Goal: Communication & Community: Answer question/provide support

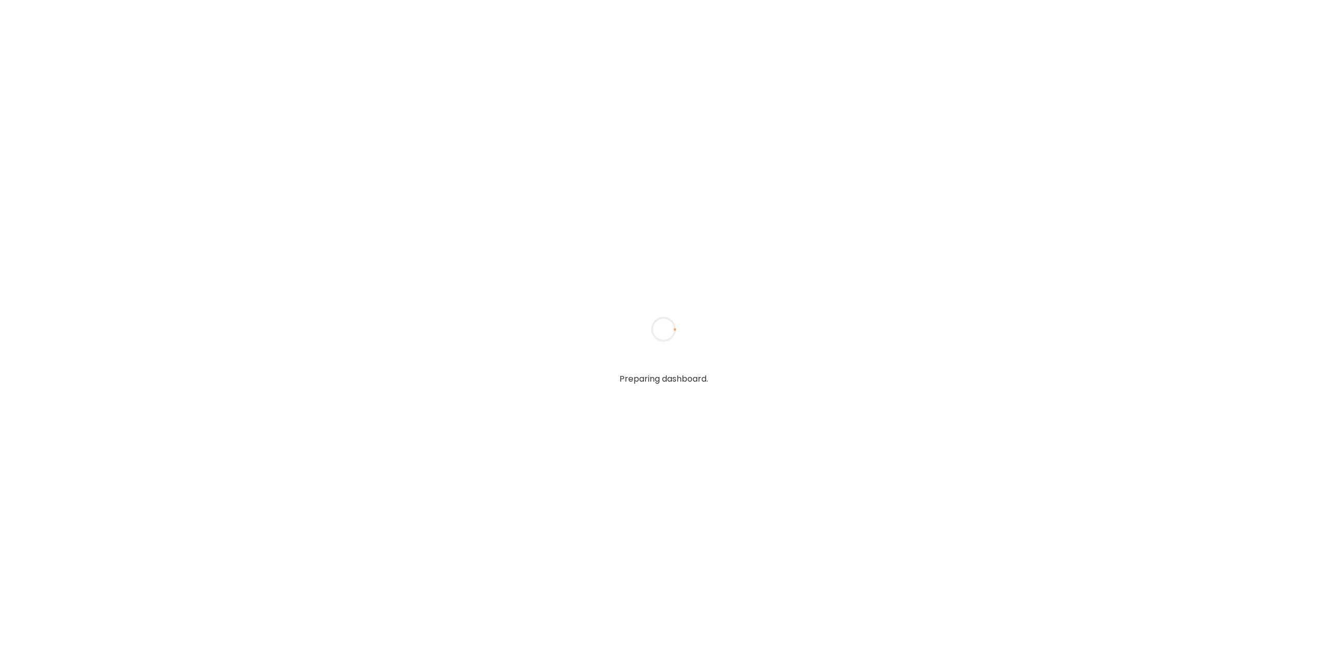
type input "**********"
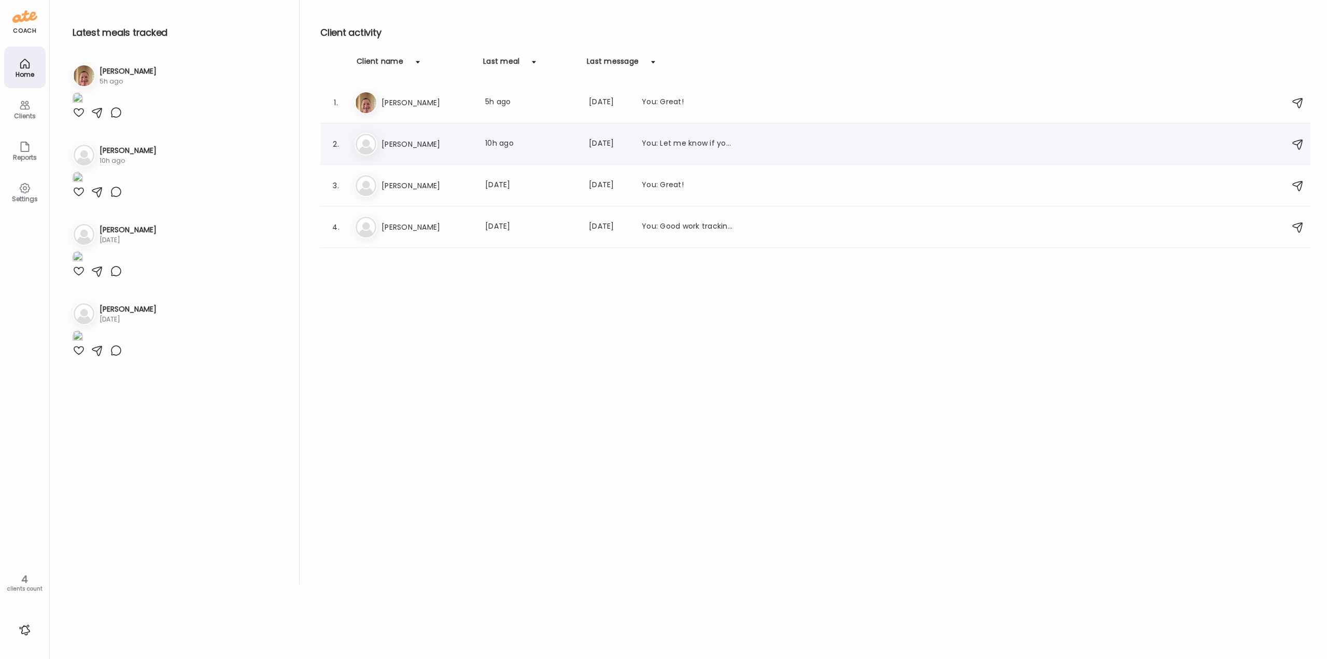
click at [413, 141] on h3 "[PERSON_NAME]" at bounding box center [426, 144] width 91 height 12
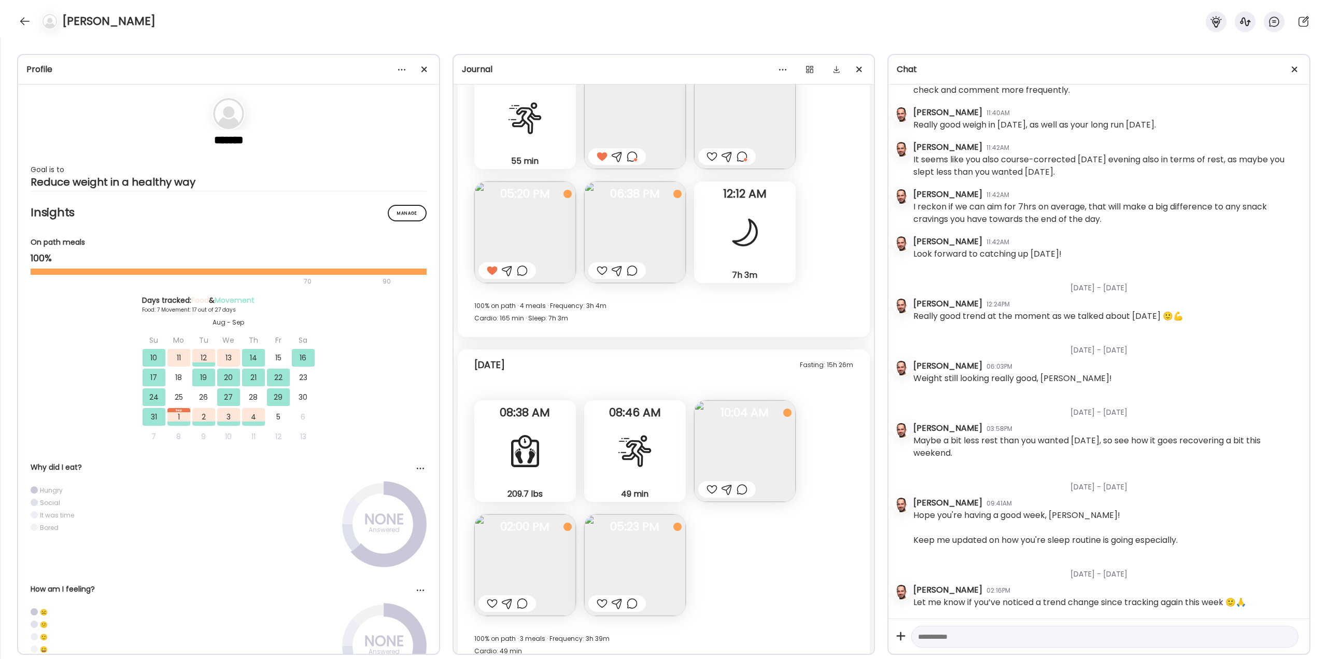
scroll to position [8378, 0]
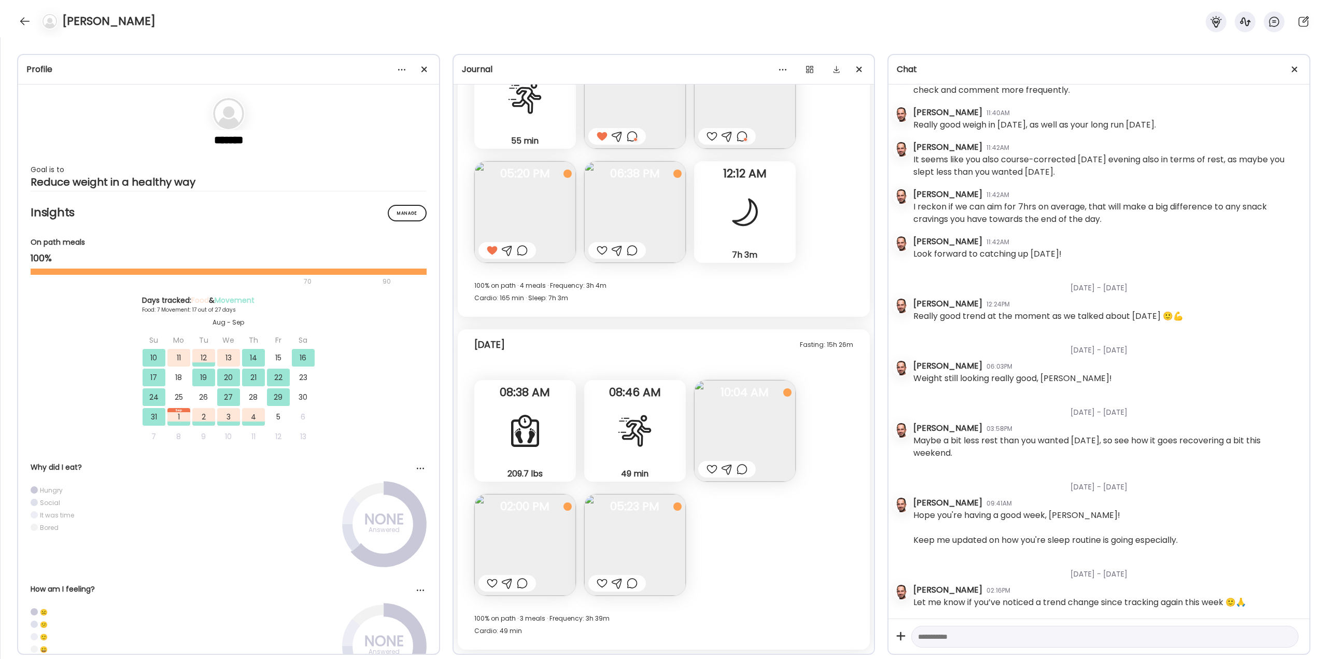
click at [603, 246] on div at bounding box center [602, 250] width 11 height 12
click at [742, 472] on div at bounding box center [742, 469] width 11 height 12
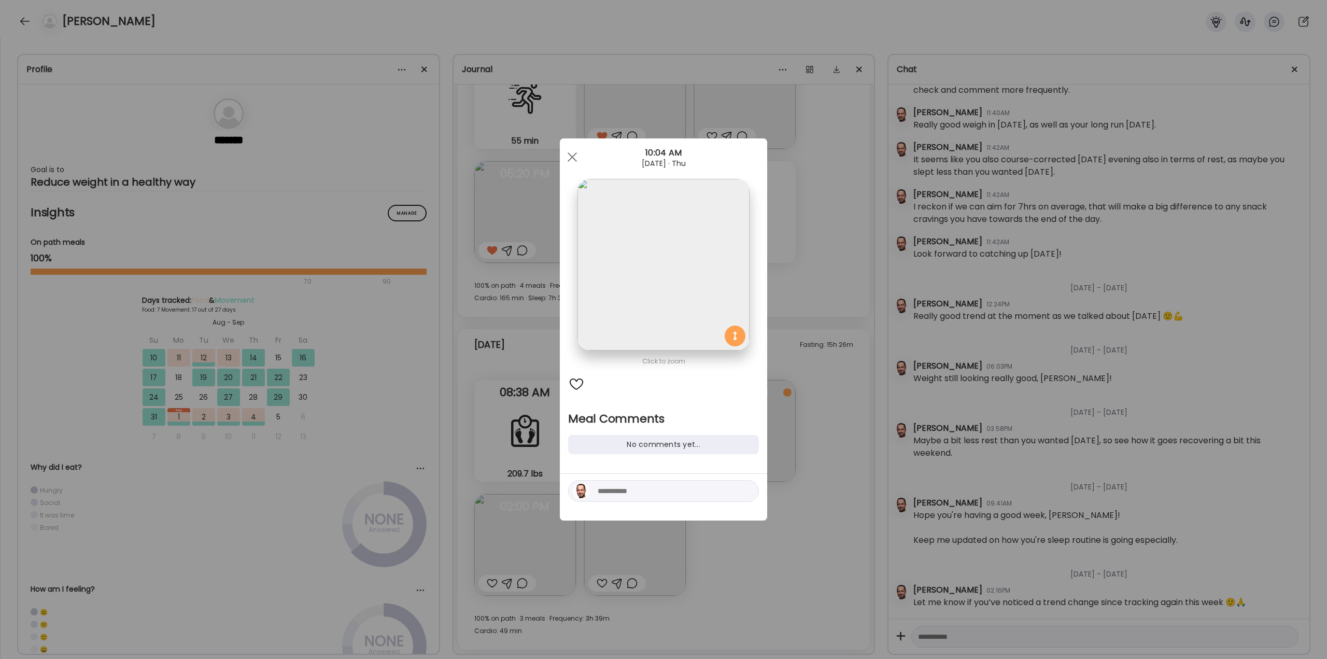
click at [663, 498] on div at bounding box center [663, 491] width 191 height 22
click at [663, 494] on textarea at bounding box center [668, 491] width 140 height 12
type textarea "**********"
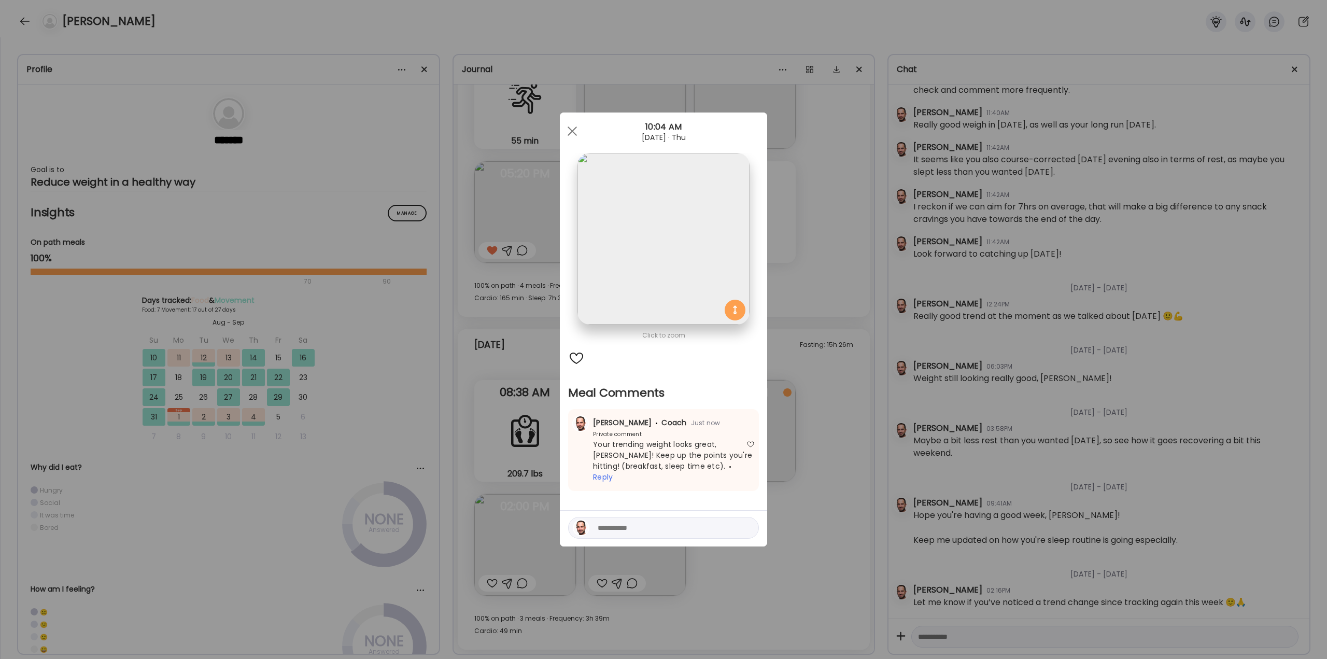
click at [801, 500] on div "Ate Coach Dashboard Wahoo! It’s official Take a moment to set up your Coach Pro…" at bounding box center [663, 329] width 1327 height 659
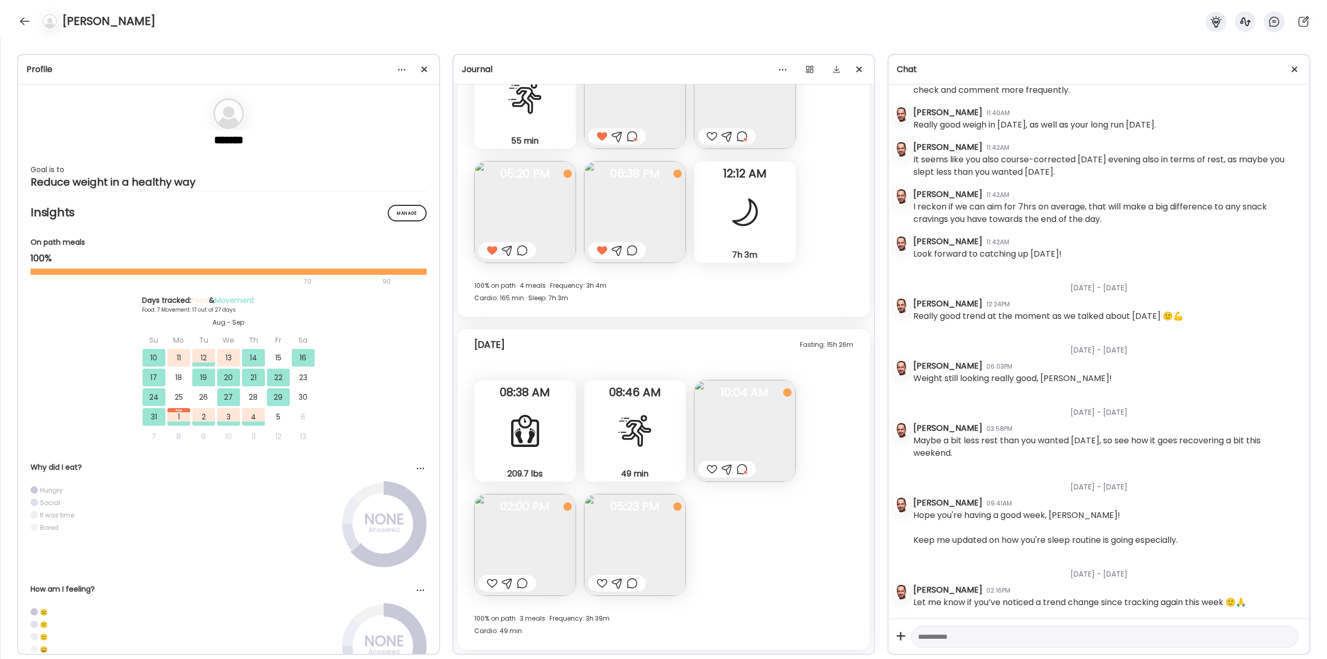
click at [710, 466] on div at bounding box center [711, 469] width 11 height 12
click at [598, 579] on div at bounding box center [602, 583] width 11 height 12
click at [491, 583] on div at bounding box center [492, 583] width 11 height 12
click at [520, 582] on div at bounding box center [522, 583] width 11 height 12
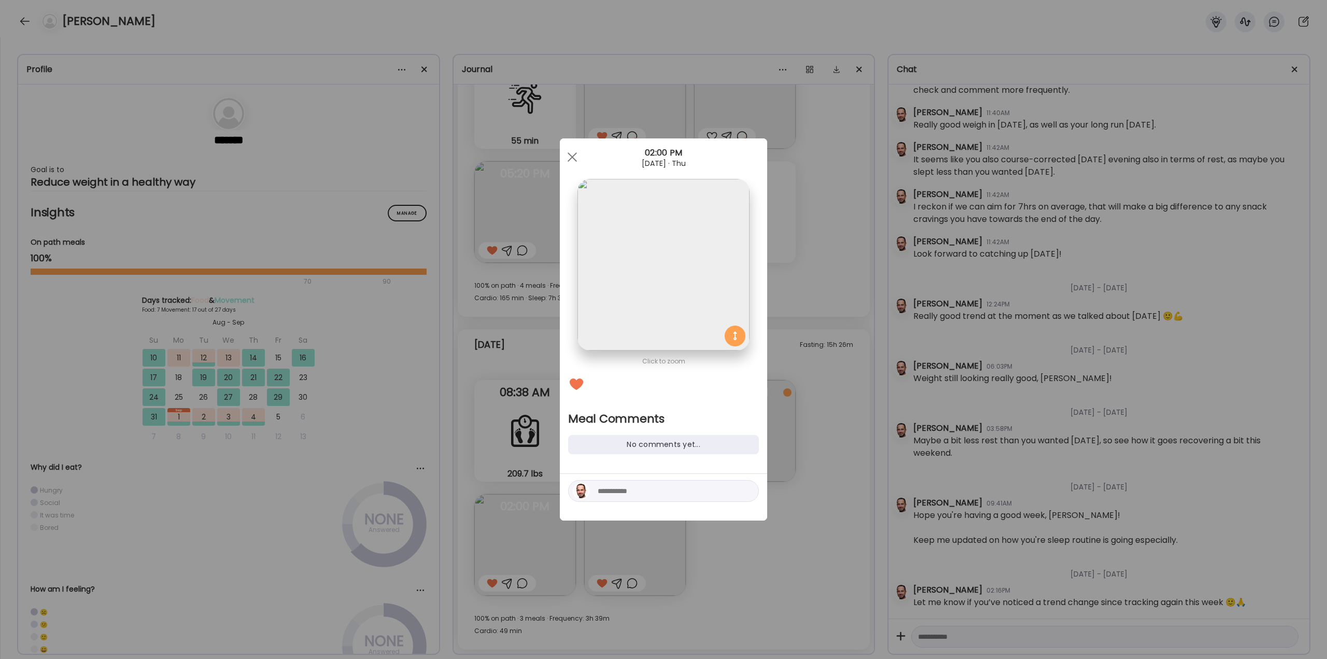
click at [618, 489] on textarea at bounding box center [668, 491] width 140 height 12
click at [618, 489] on textarea "**********" at bounding box center [668, 491] width 140 height 12
type textarea "**********"
click at [745, 493] on div at bounding box center [747, 491] width 15 height 15
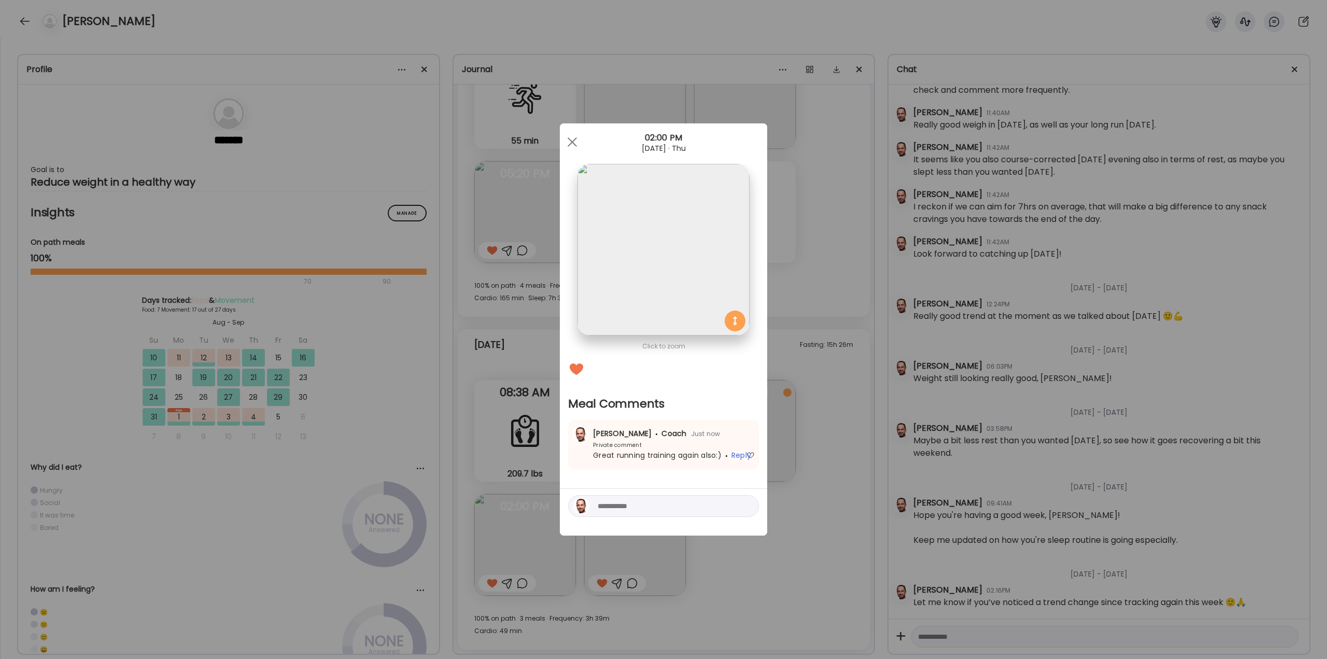
click at [852, 502] on div "Ate Coach Dashboard Wahoo! It’s official Take a moment to set up your Coach Pro…" at bounding box center [663, 329] width 1327 height 659
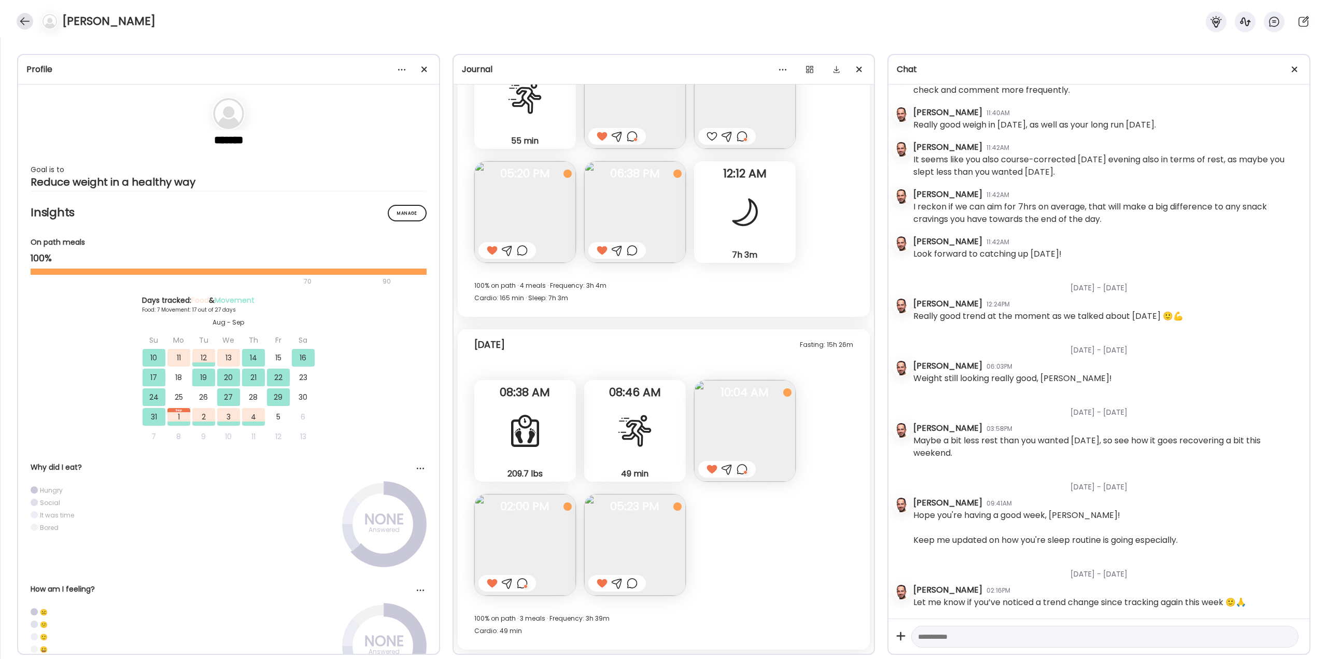
click at [27, 21] on div at bounding box center [25, 21] width 17 height 17
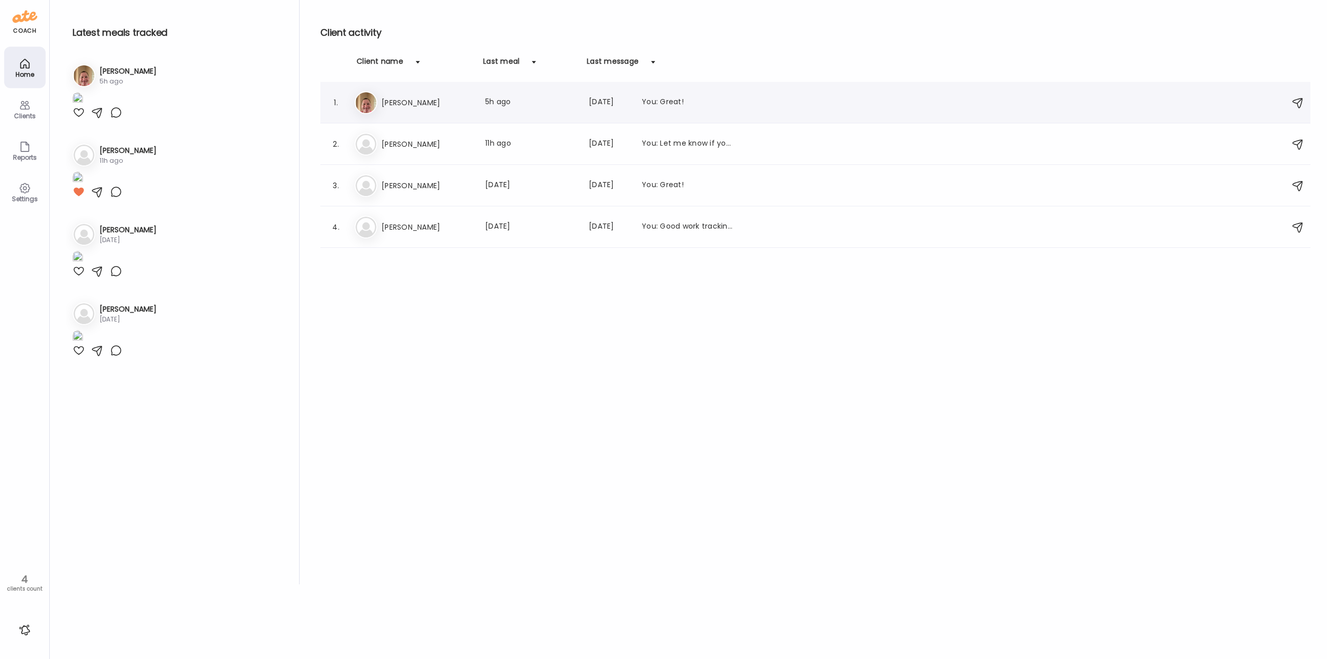
click at [408, 95] on div "Er [PERSON_NAME] Last meal: 5h ago Last message: [DATE] You: Great!" at bounding box center [817, 102] width 925 height 23
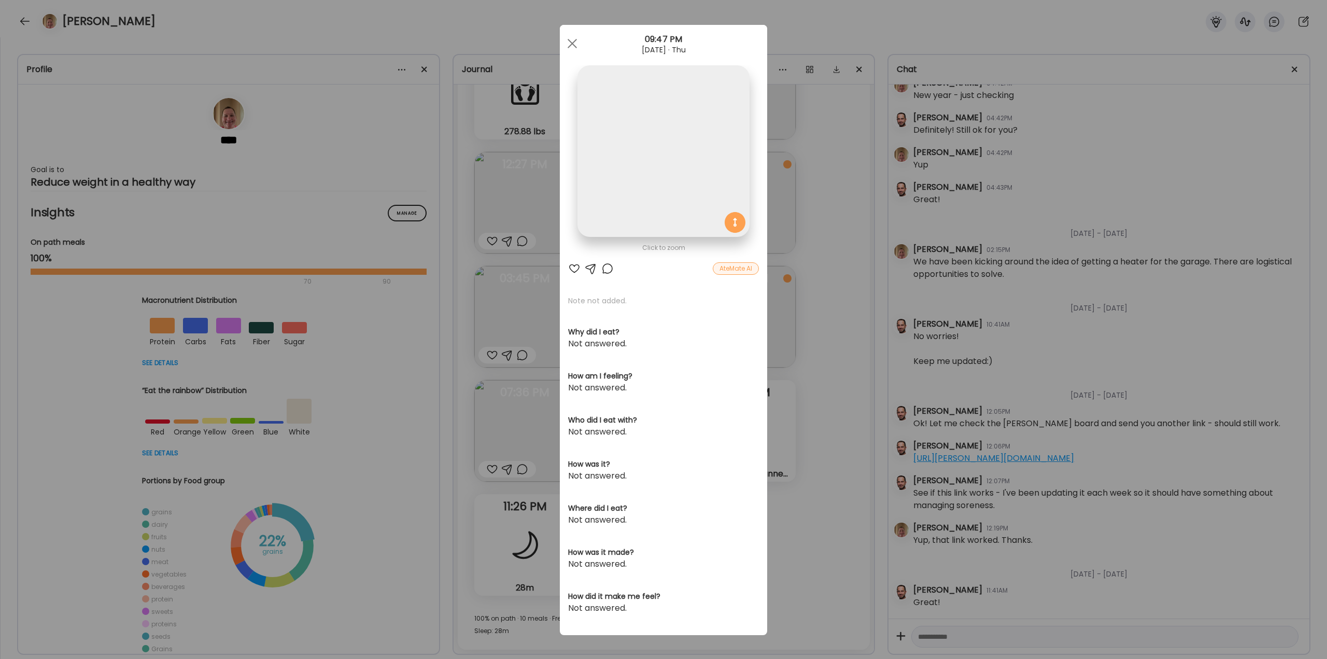
scroll to position [22460, 0]
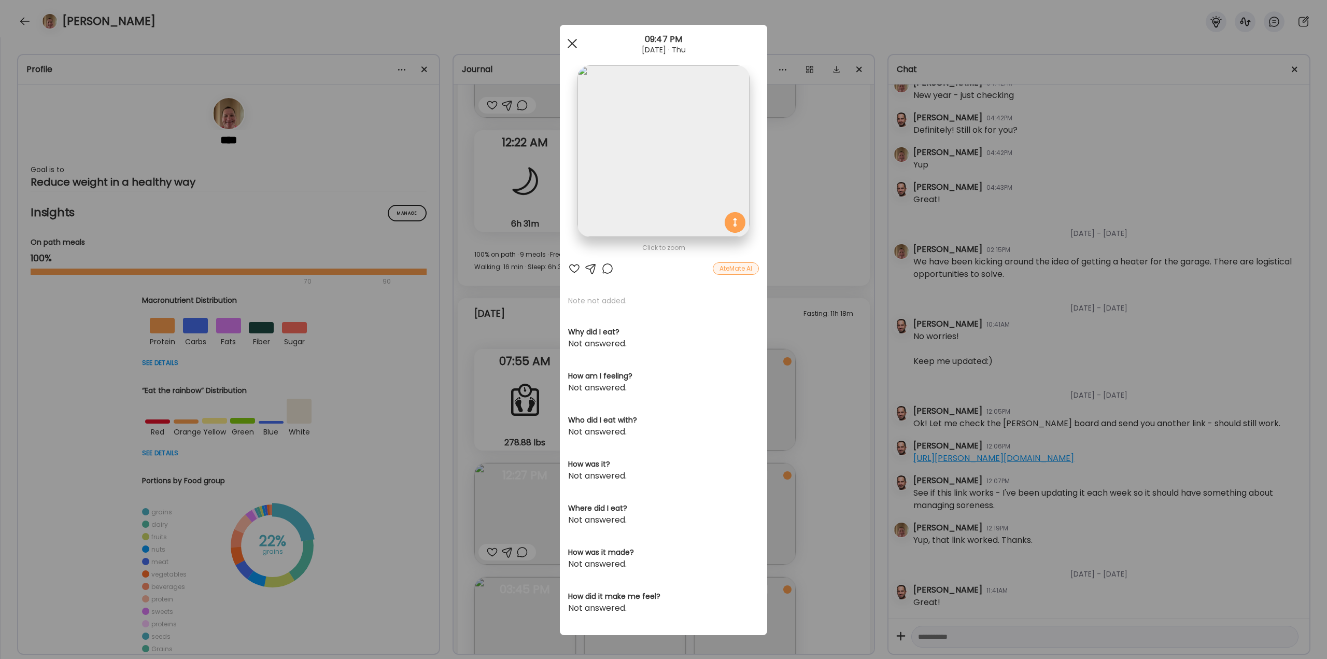
click at [567, 44] on div at bounding box center [572, 43] width 21 height 21
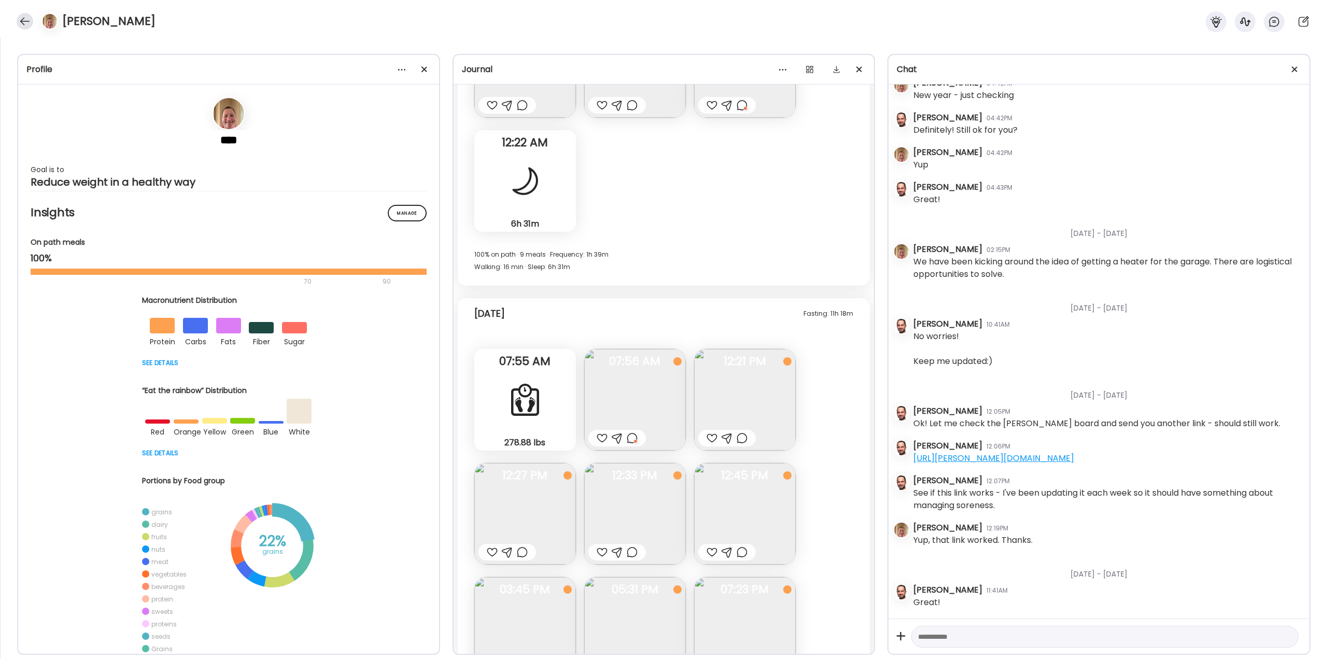
click at [26, 23] on div at bounding box center [25, 21] width 17 height 17
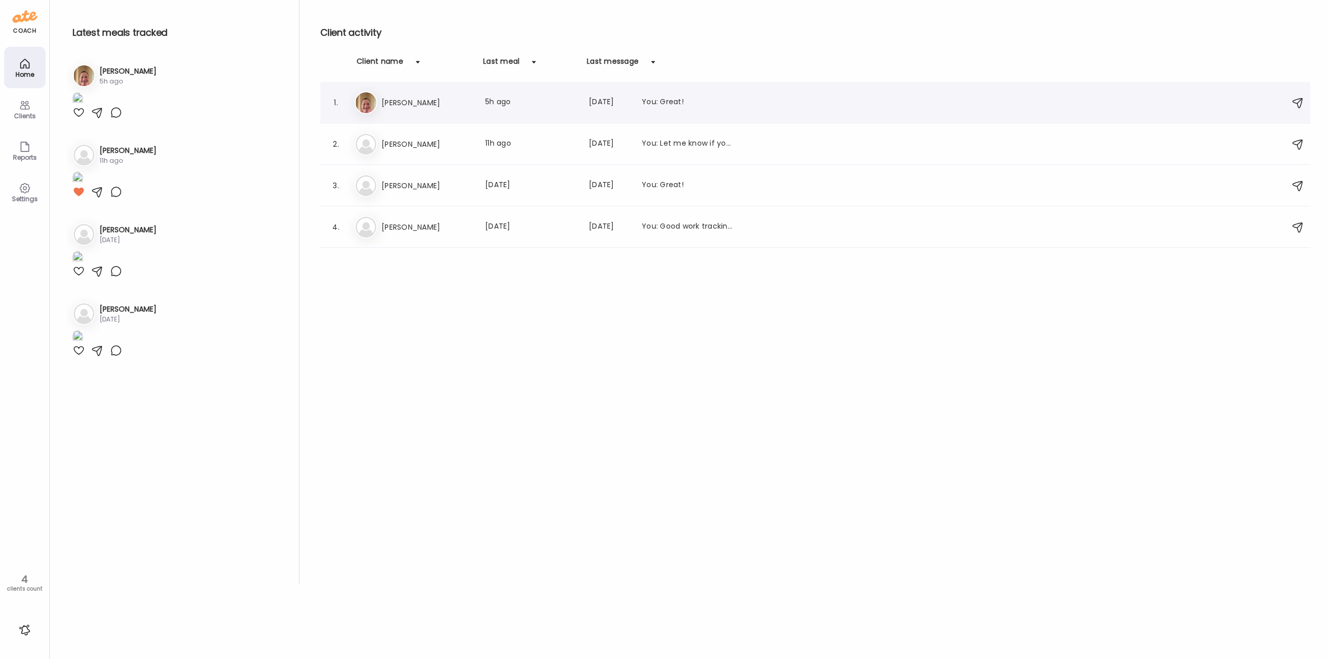
click at [418, 104] on h3 "[PERSON_NAME]" at bounding box center [426, 102] width 91 height 12
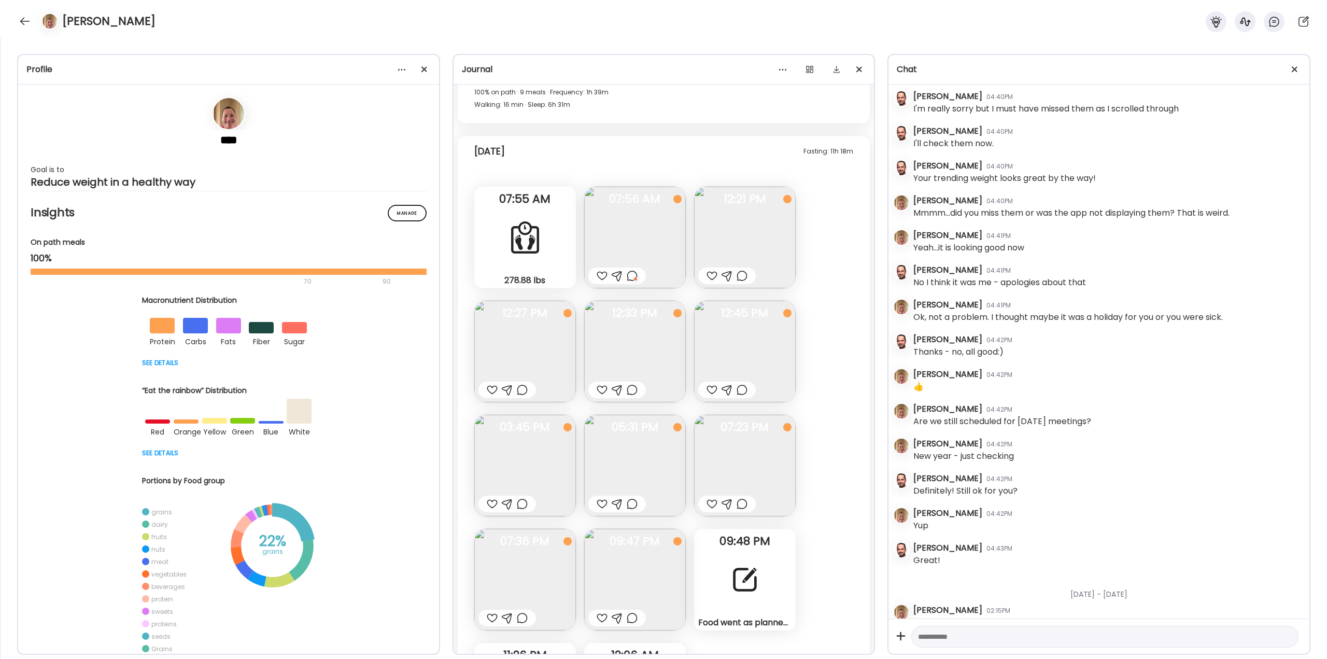
scroll to position [22564, 0]
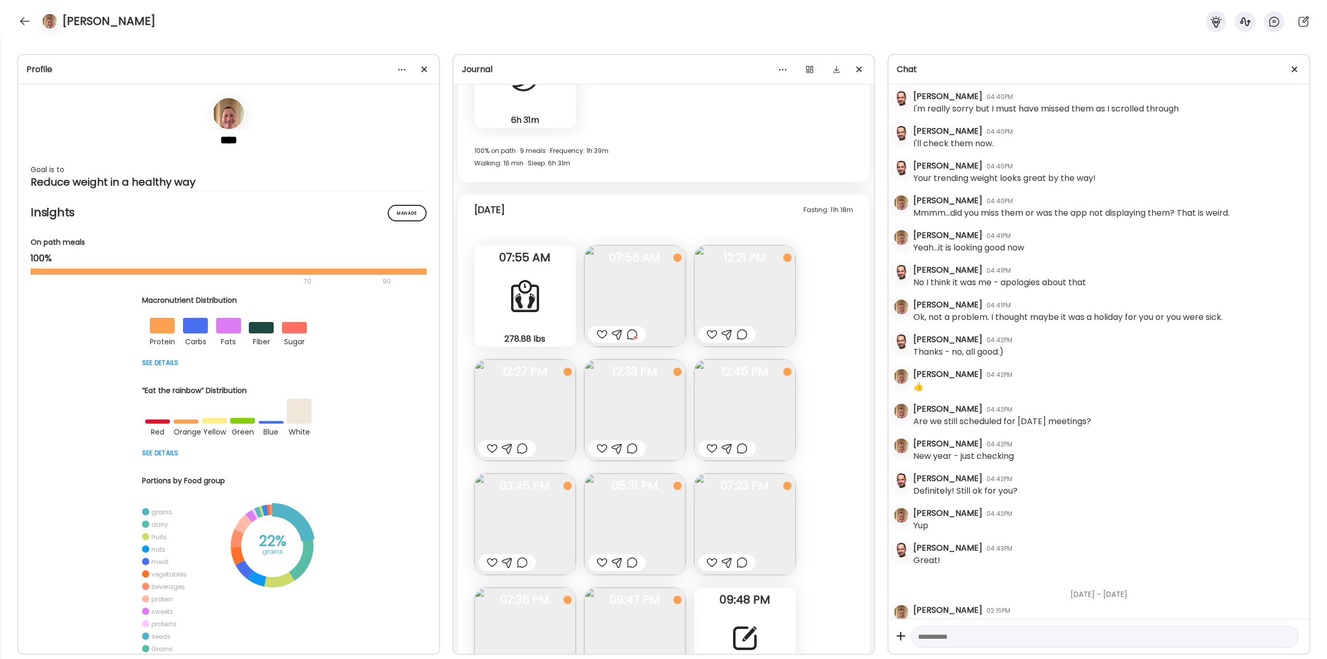
click at [739, 298] on img at bounding box center [745, 296] width 102 height 102
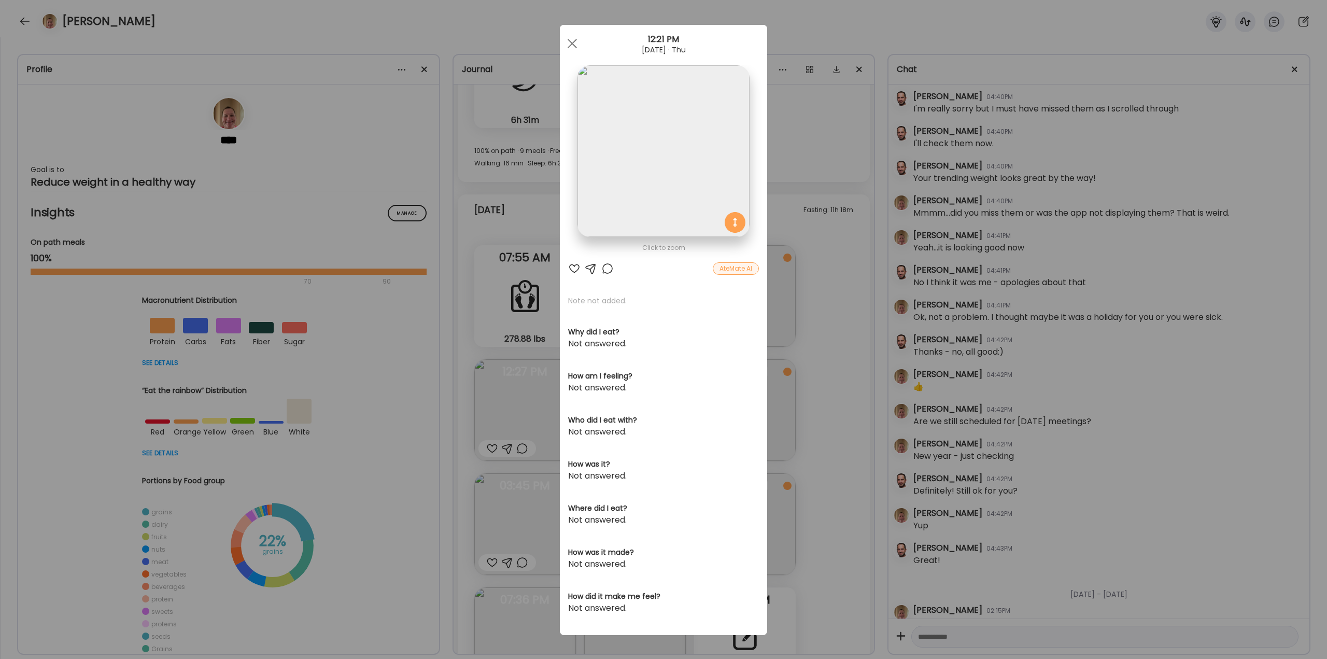
click at [817, 340] on div "Ate Coach Dashboard Wahoo! It’s official Take a moment to set up your Coach Pro…" at bounding box center [663, 329] width 1327 height 659
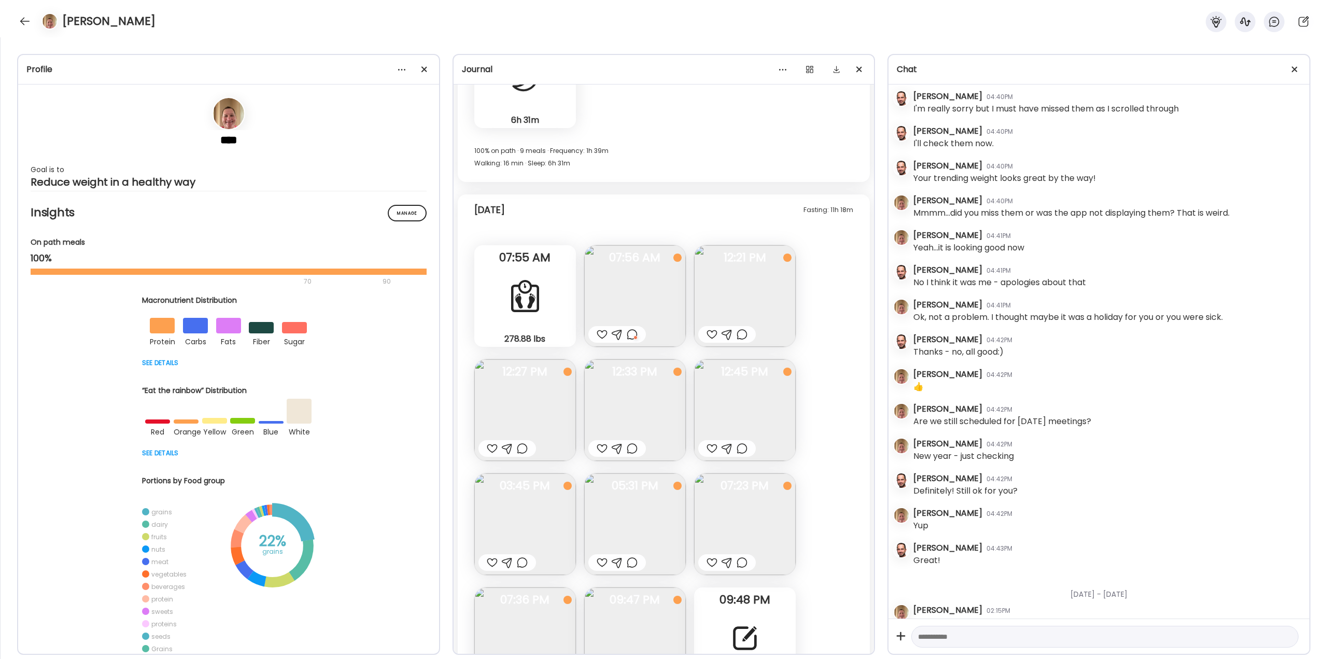
click at [741, 336] on div at bounding box center [742, 334] width 11 height 12
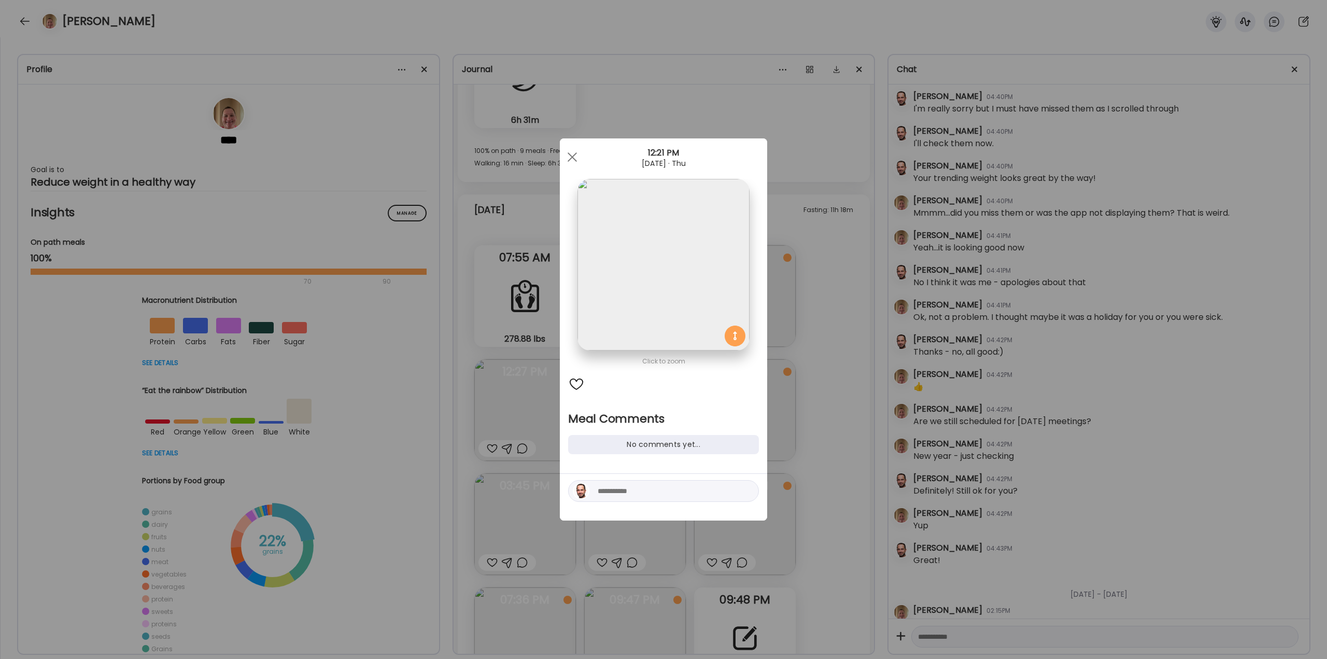
click at [685, 490] on textarea at bounding box center [668, 491] width 140 height 12
click at [844, 471] on div "Ate Coach Dashboard Wahoo! It’s official Take a moment to set up your Coach Pro…" at bounding box center [663, 329] width 1327 height 659
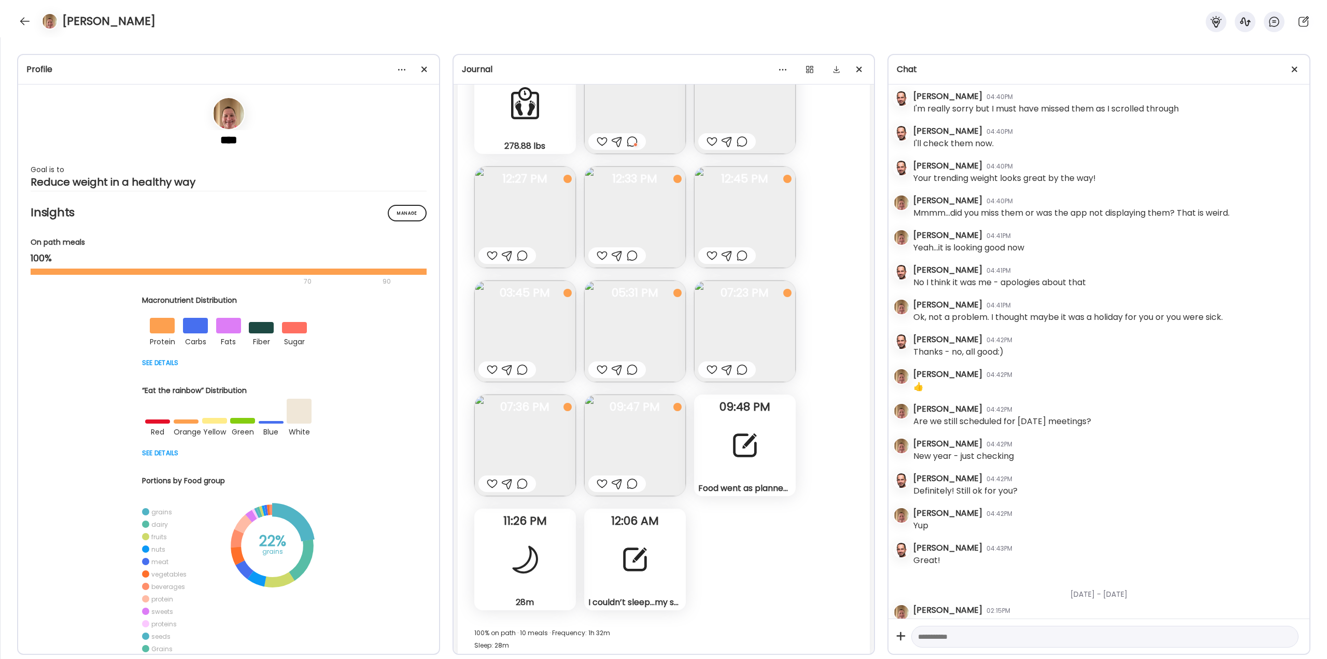
scroll to position [22771, 0]
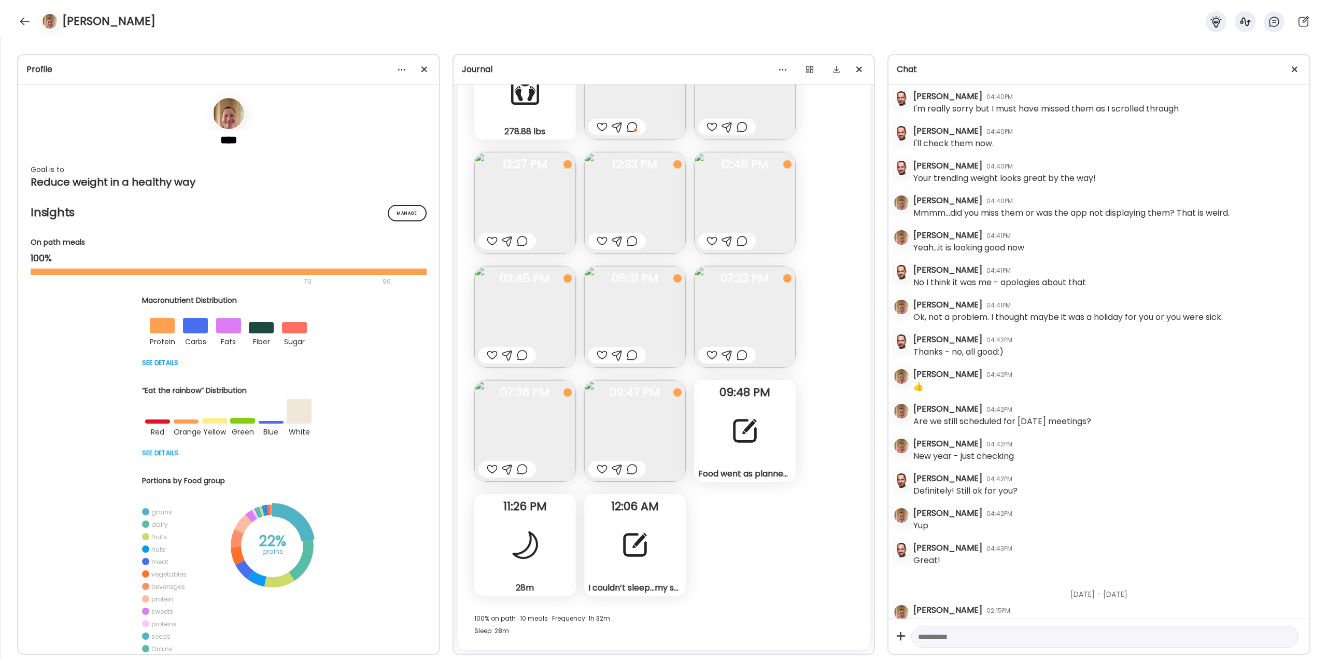
click at [645, 554] on div at bounding box center [634, 544] width 37 height 37
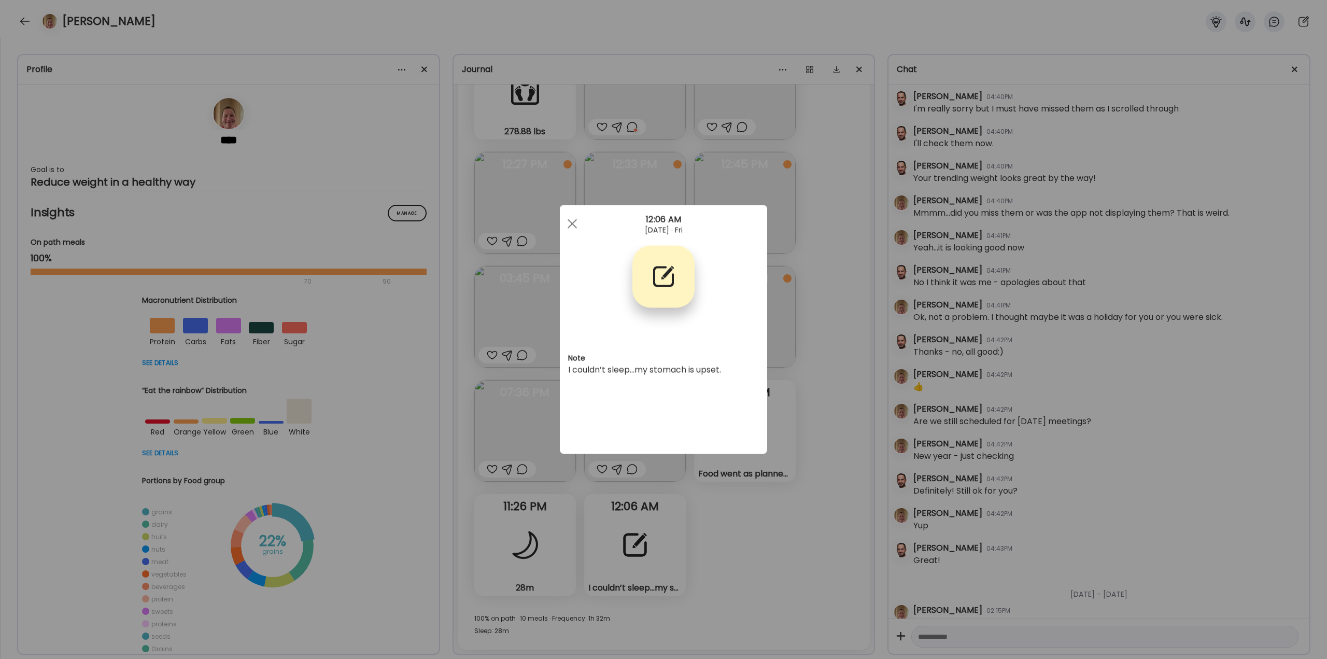
click at [787, 544] on div "Ate Coach Dashboard Wahoo! It’s official Take a moment to set up your Coach Pro…" at bounding box center [663, 329] width 1327 height 659
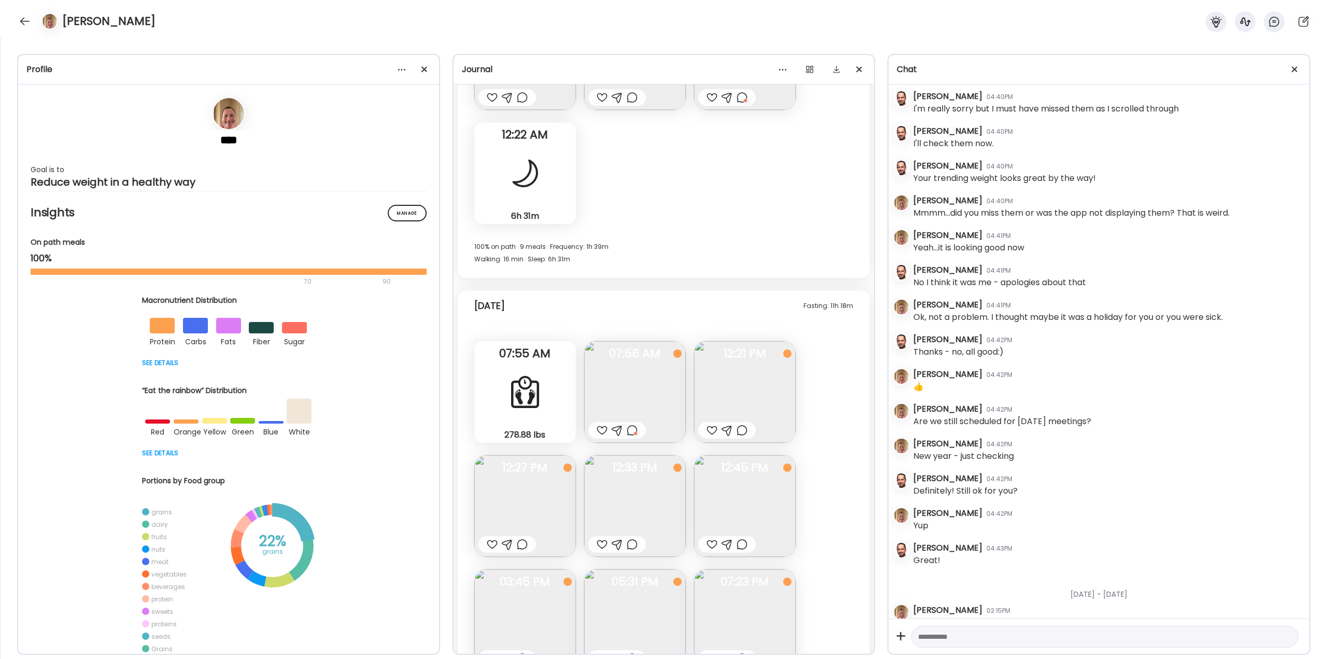
scroll to position [22460, 0]
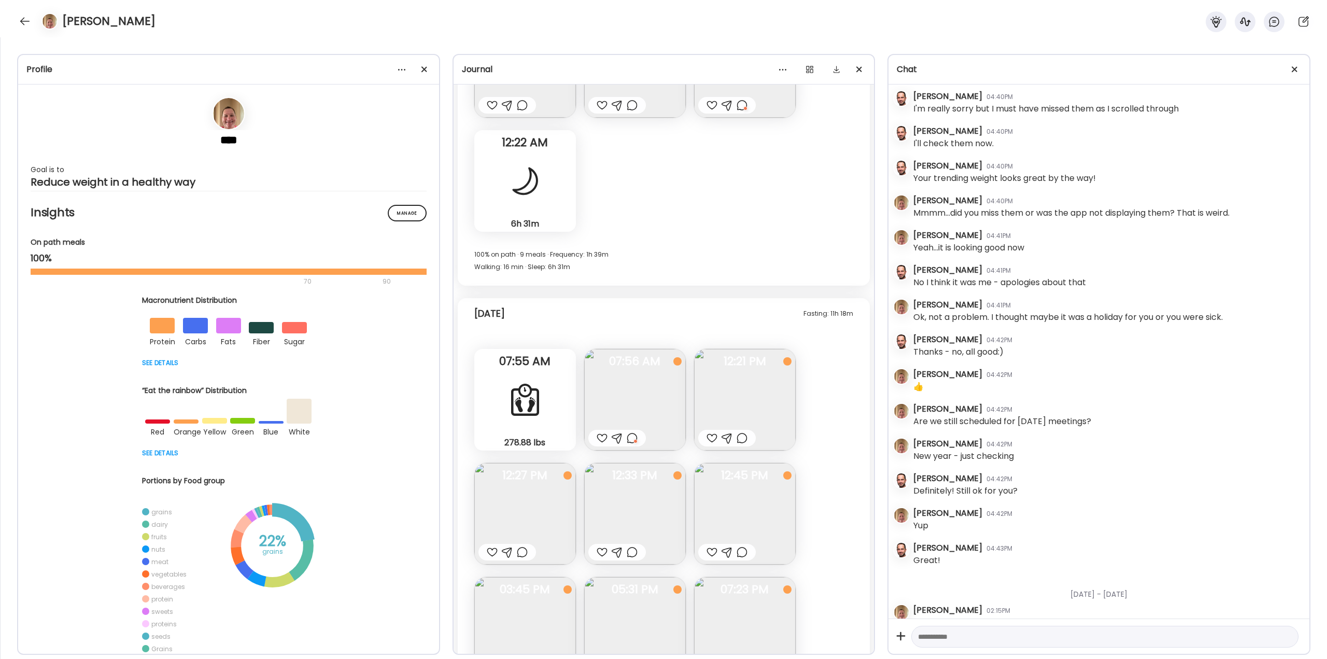
click at [742, 435] on div at bounding box center [742, 438] width 11 height 12
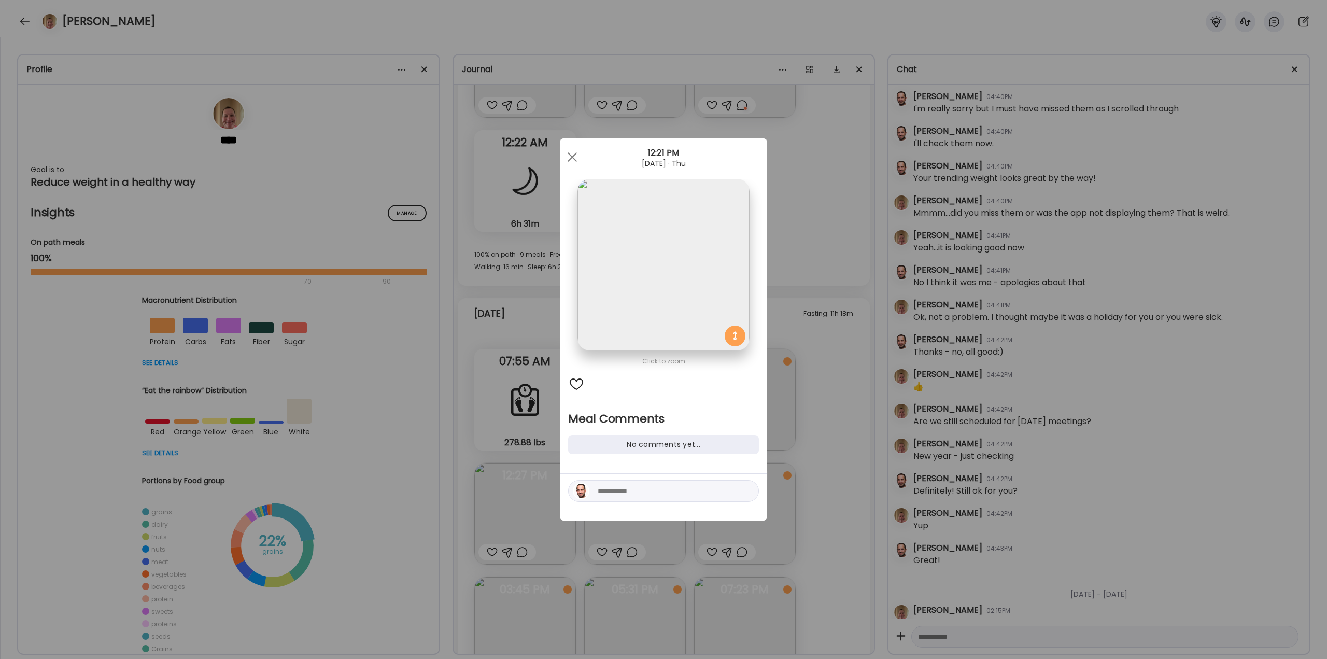
click at [616, 492] on textarea at bounding box center [668, 491] width 140 height 12
type textarea "**********"
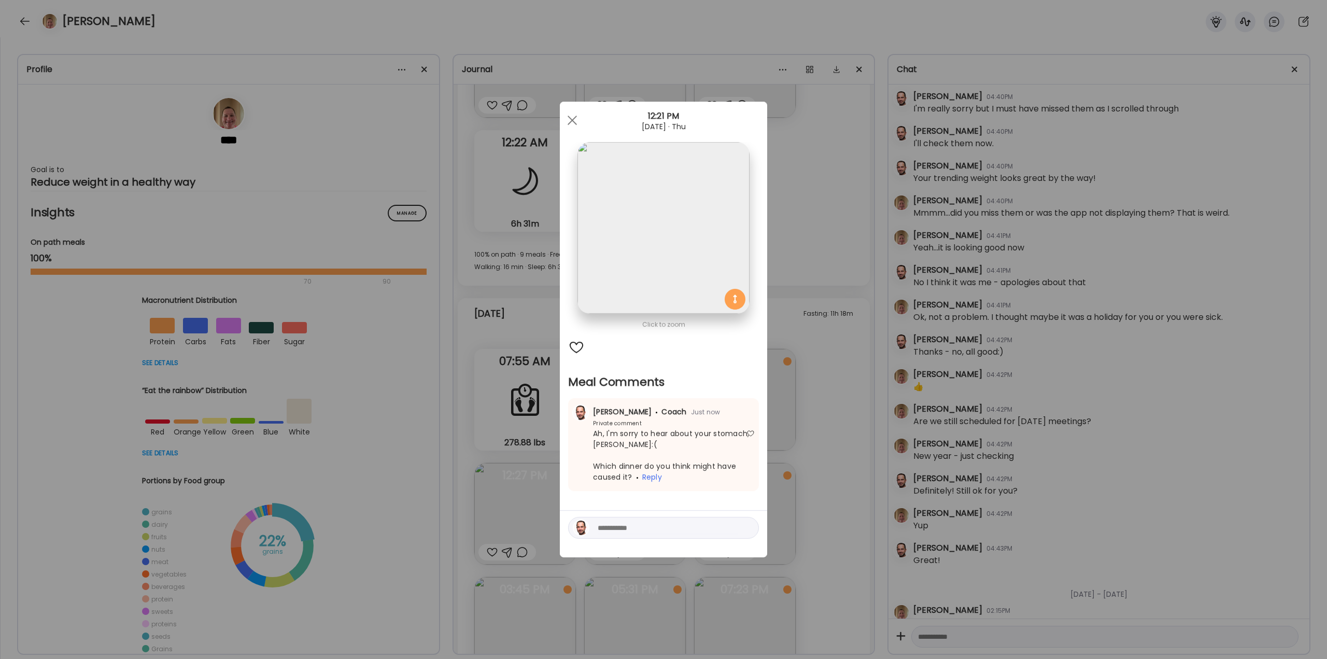
click at [805, 415] on div "Ate Coach Dashboard Wahoo! It’s official Take a moment to set up your Coach Pro…" at bounding box center [663, 329] width 1327 height 659
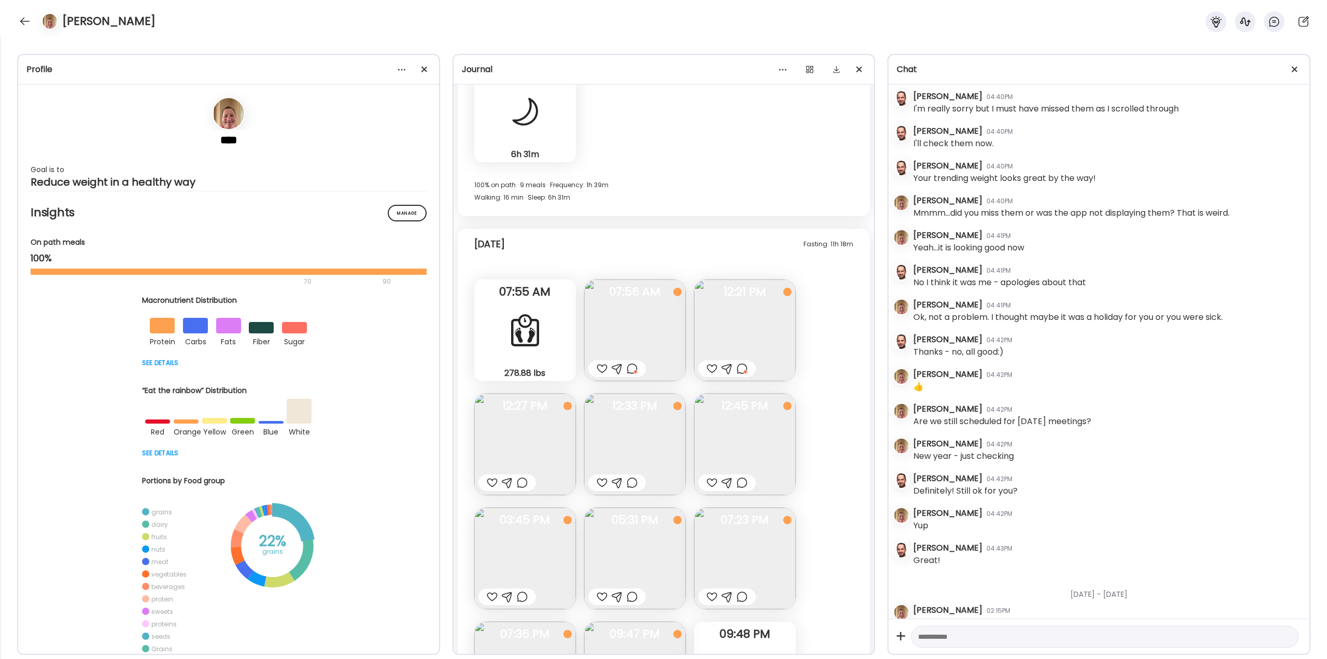
scroll to position [22512, 0]
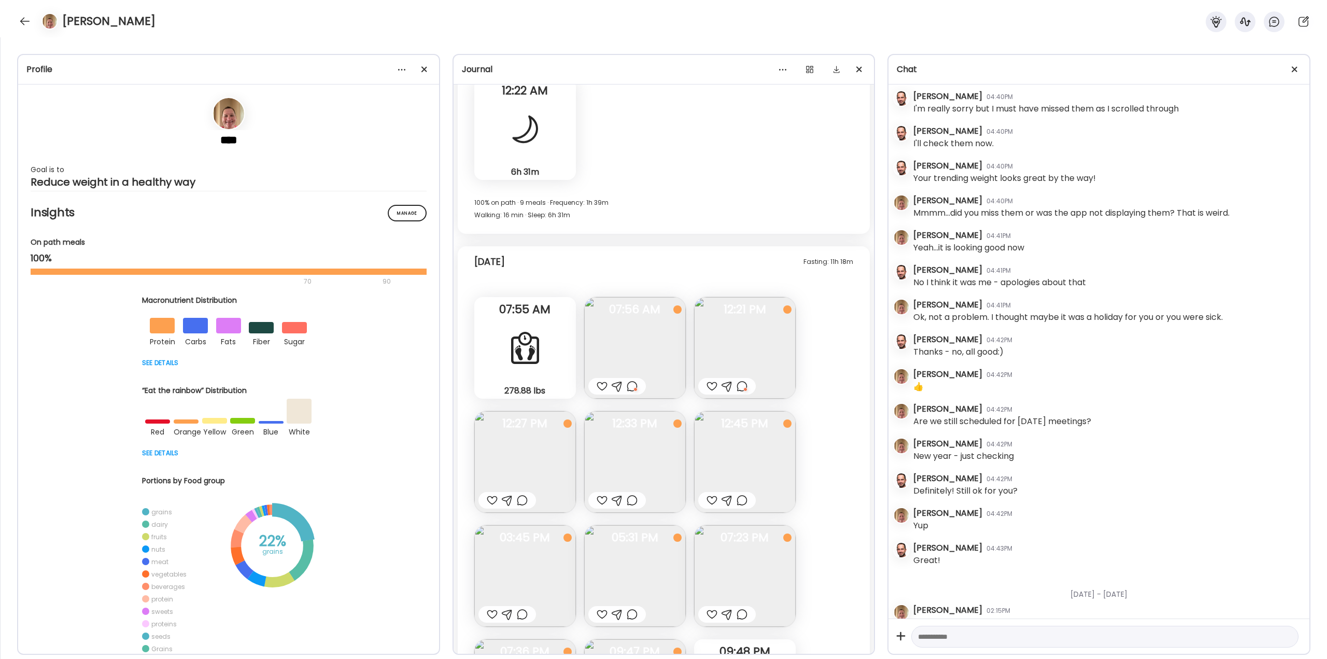
click at [743, 387] on div at bounding box center [742, 386] width 11 height 12
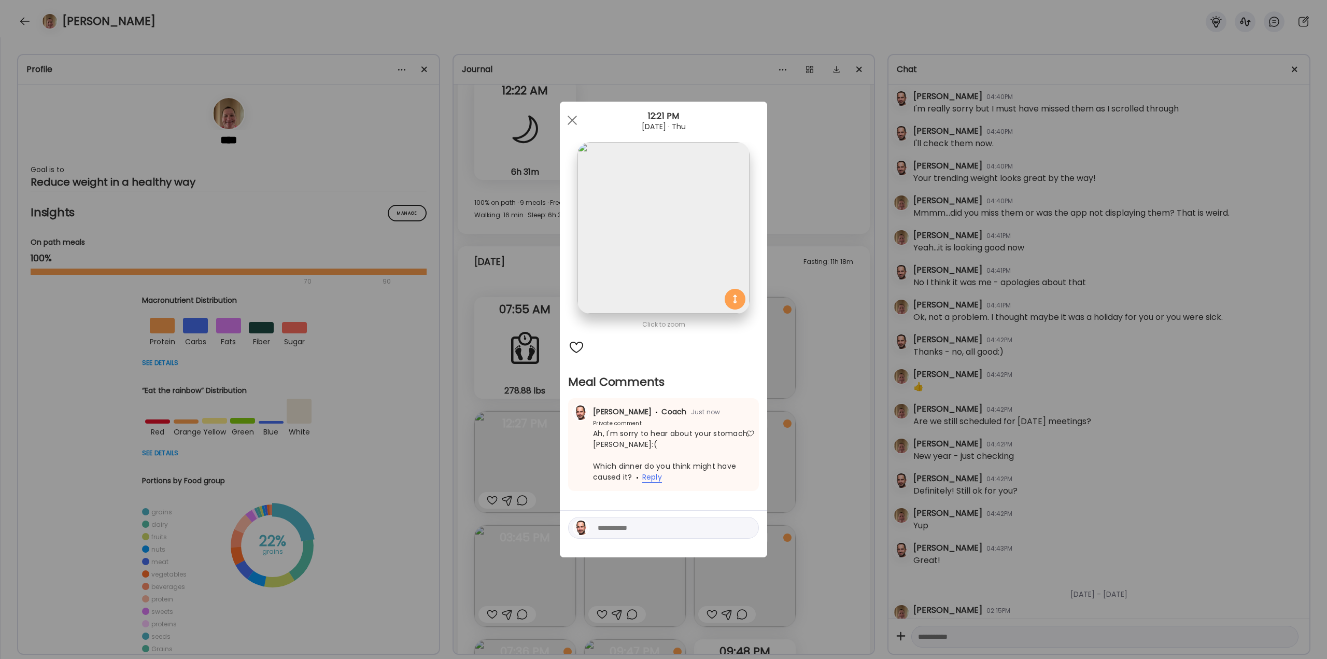
click at [646, 473] on span "Reply" at bounding box center [652, 477] width 20 height 11
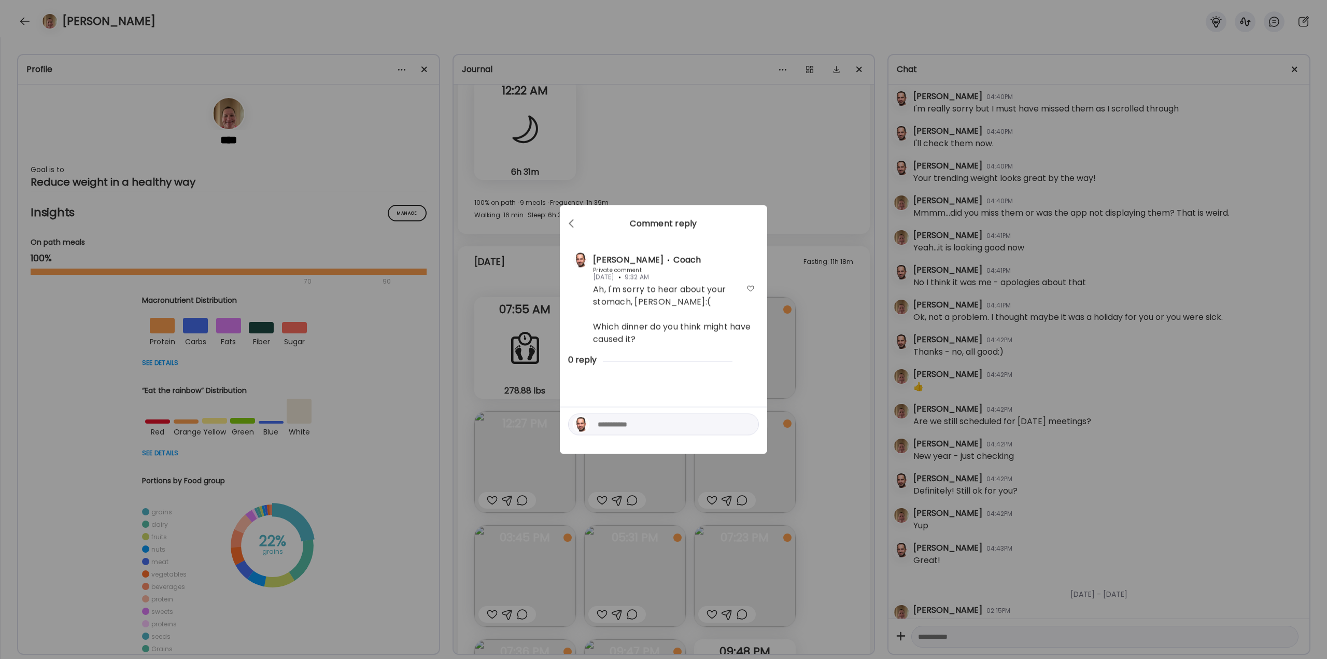
click at [655, 426] on textarea at bounding box center [668, 424] width 140 height 12
type textarea "**********"
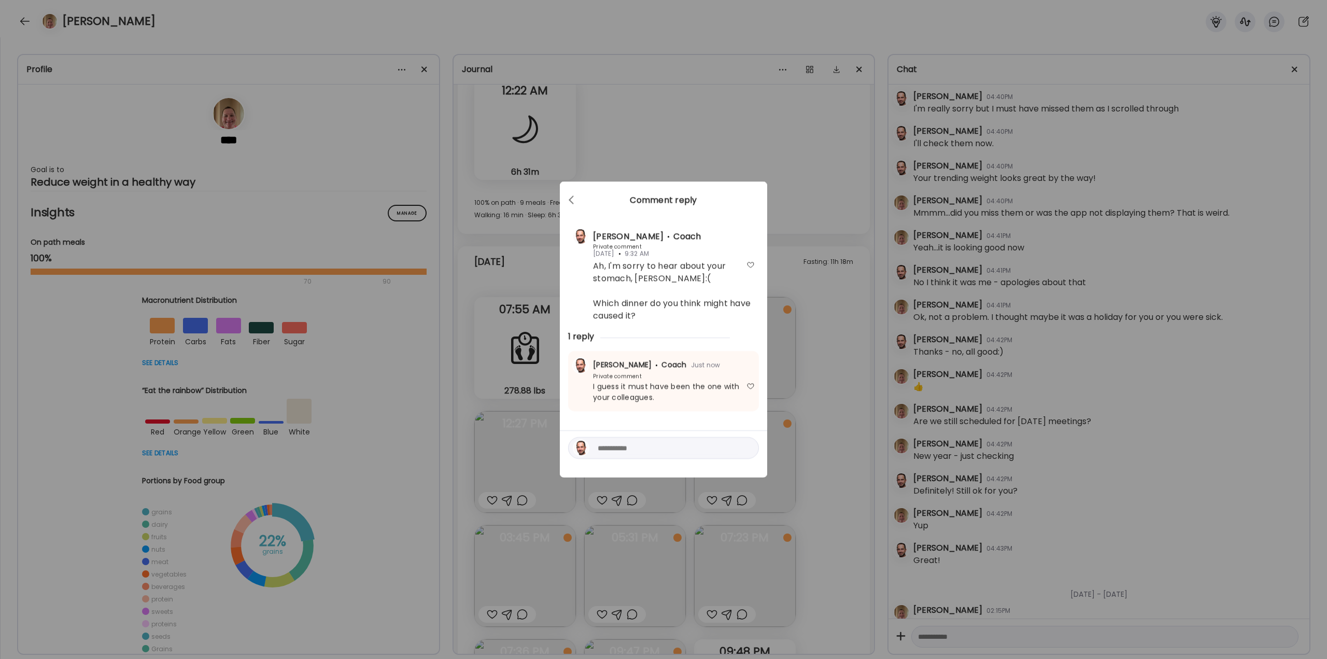
click at [825, 399] on div "Ate Coach Dashboard Wahoo! It’s official Take a moment to set up your Coach Pro…" at bounding box center [663, 329] width 1327 height 659
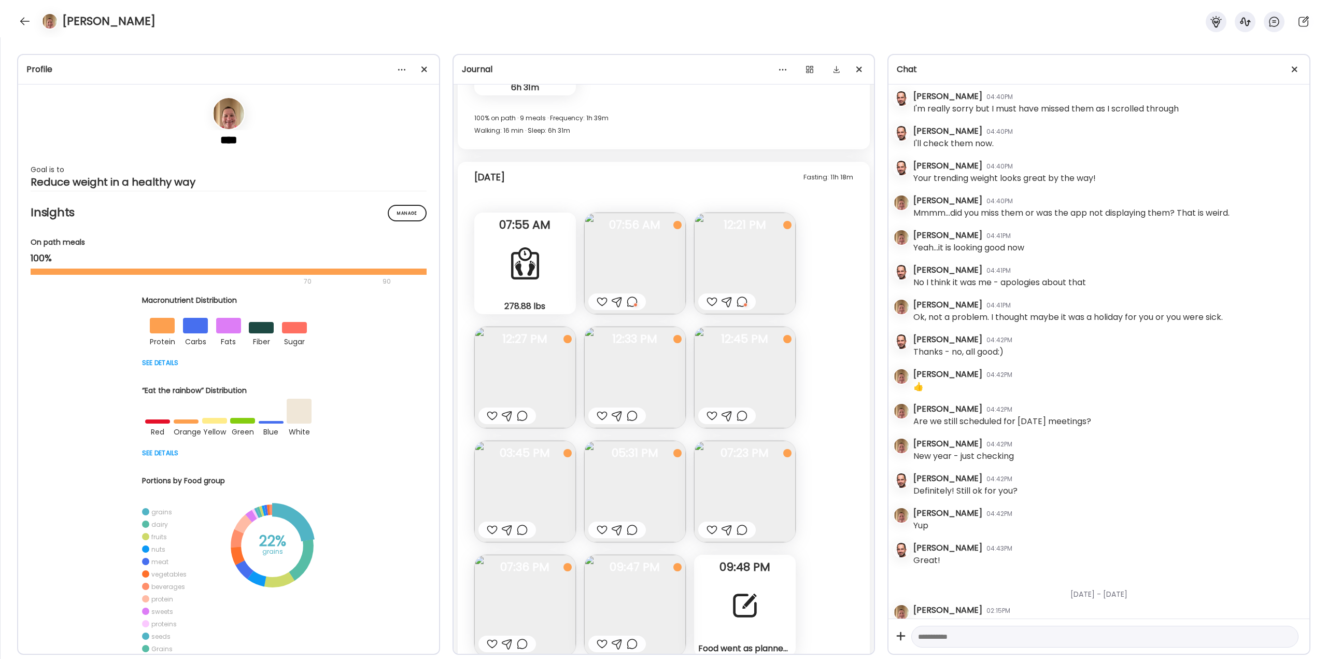
scroll to position [22616, 0]
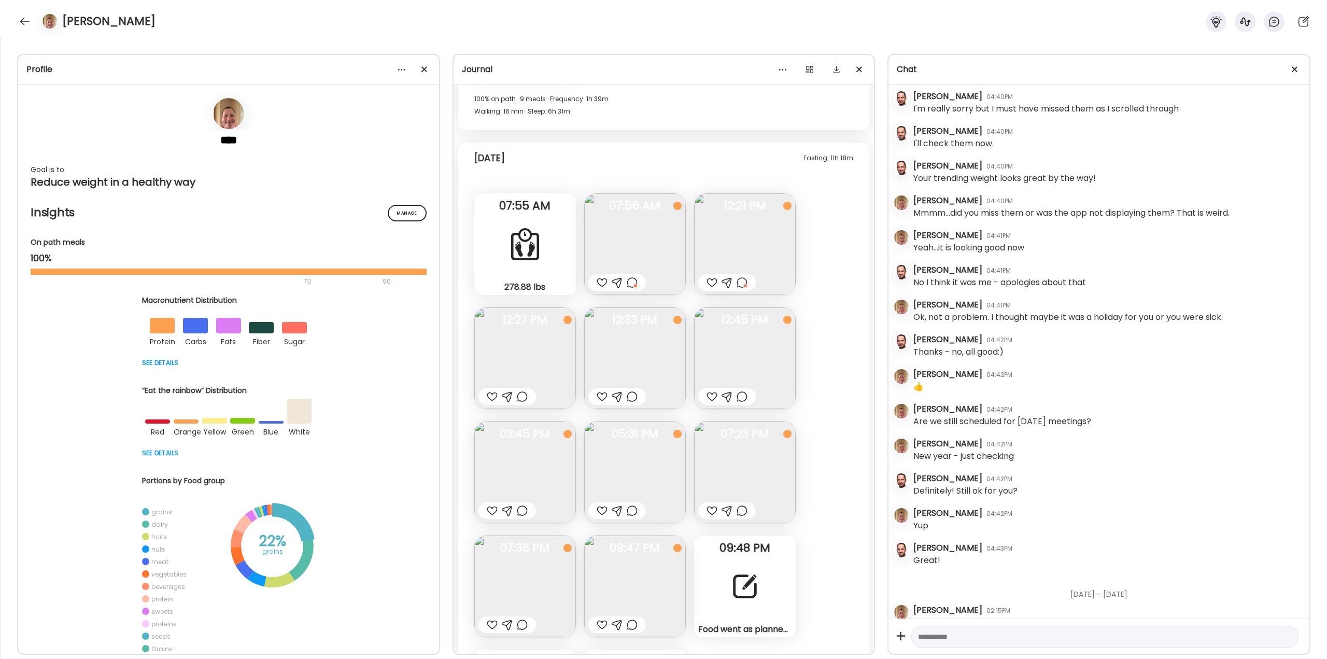
click at [489, 397] on div at bounding box center [492, 396] width 11 height 12
click at [633, 396] on div at bounding box center [632, 396] width 11 height 12
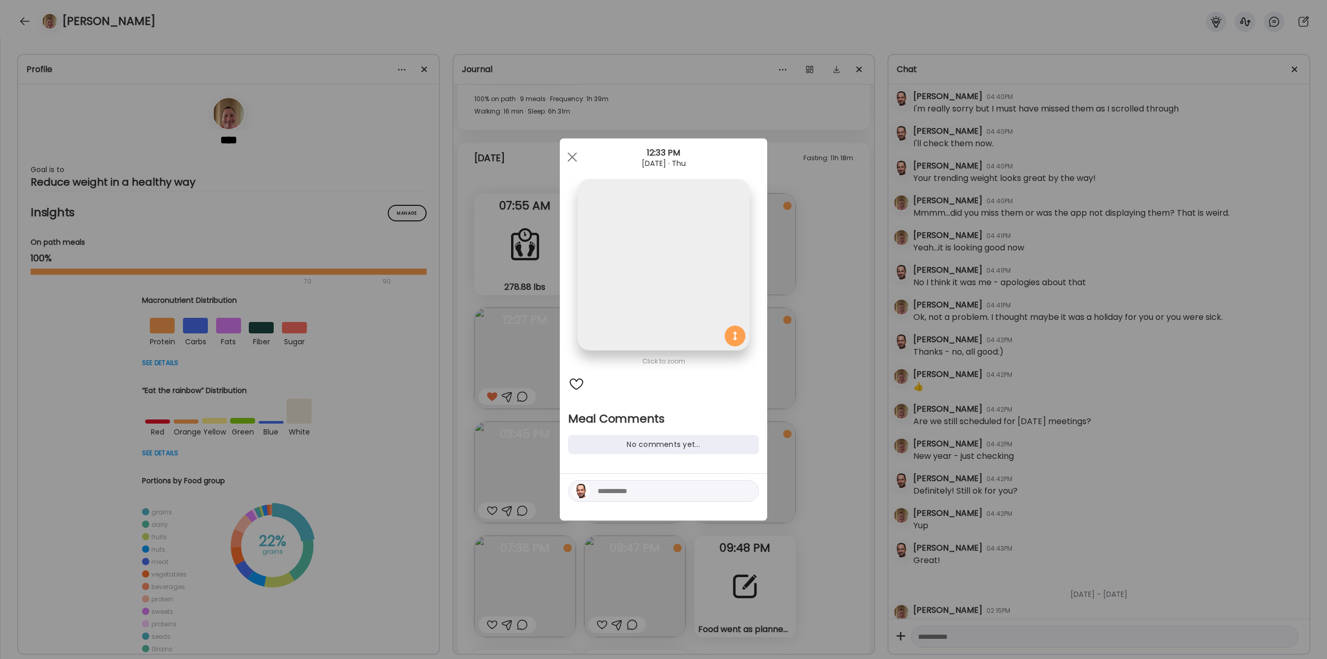
click at [631, 490] on textarea at bounding box center [668, 491] width 140 height 12
type textarea "**********"
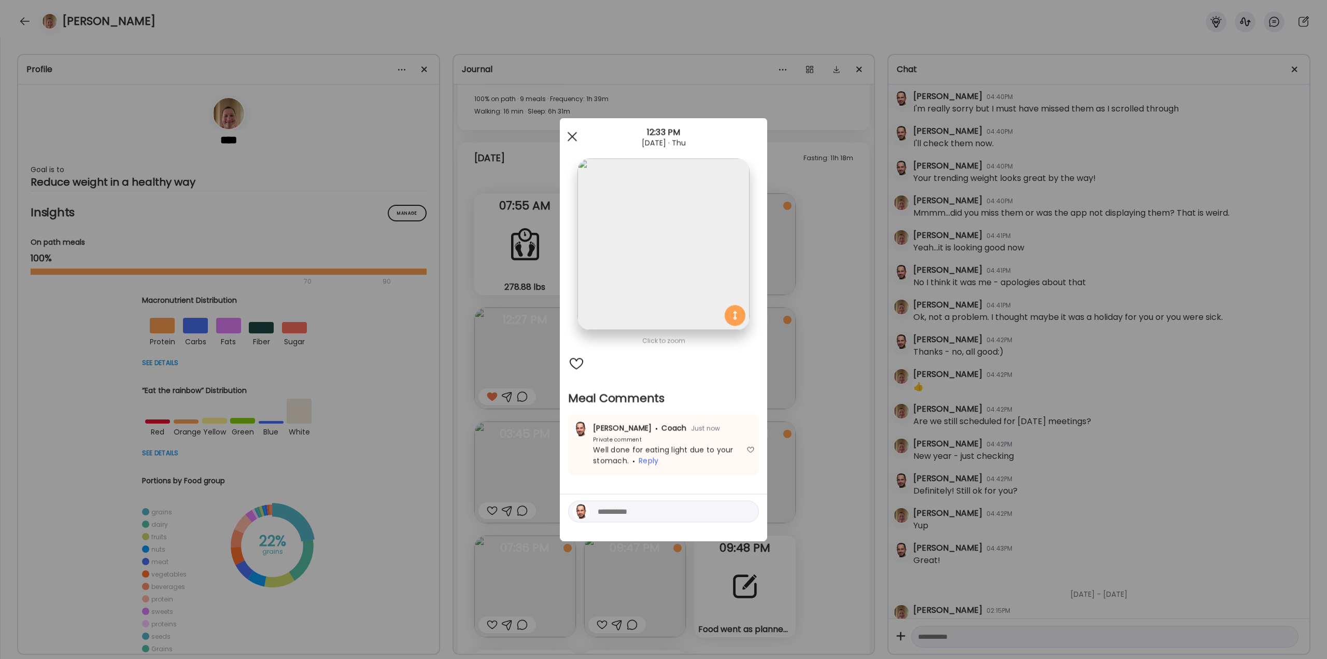
click at [571, 131] on div at bounding box center [572, 136] width 21 height 21
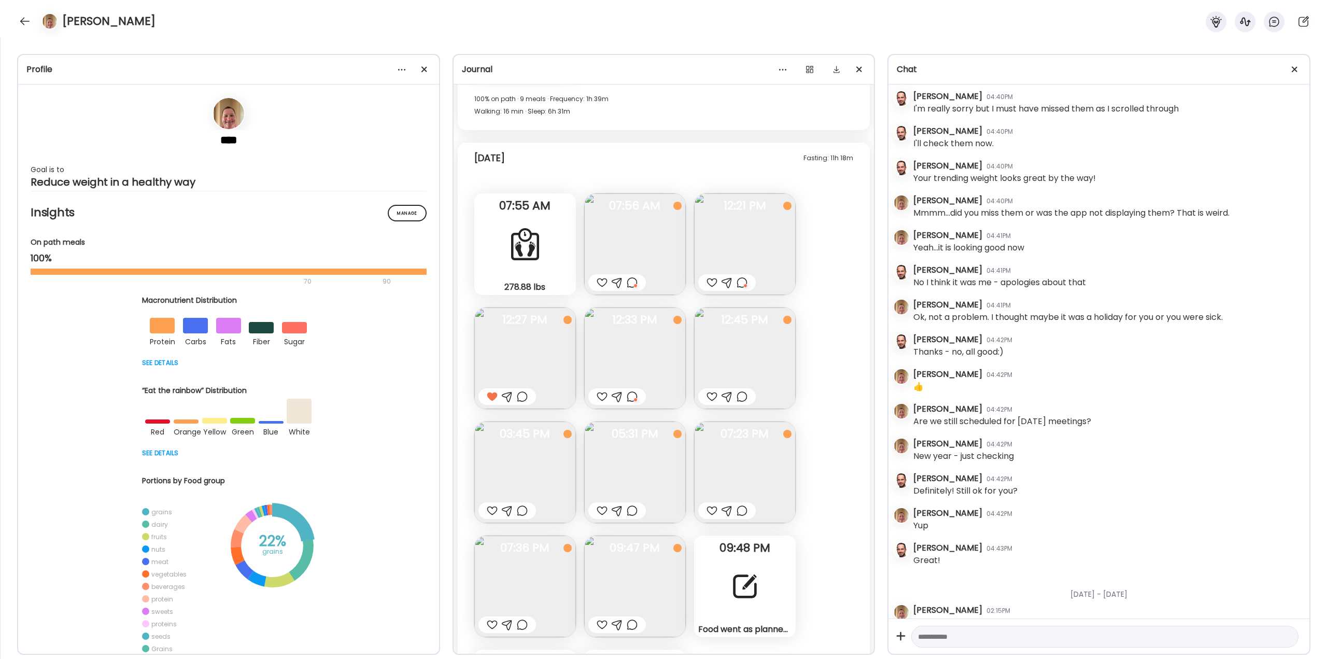
click at [708, 395] on div at bounding box center [711, 396] width 11 height 12
click at [490, 510] on div at bounding box center [492, 510] width 11 height 12
click at [608, 511] on div at bounding box center [617, 510] width 58 height 17
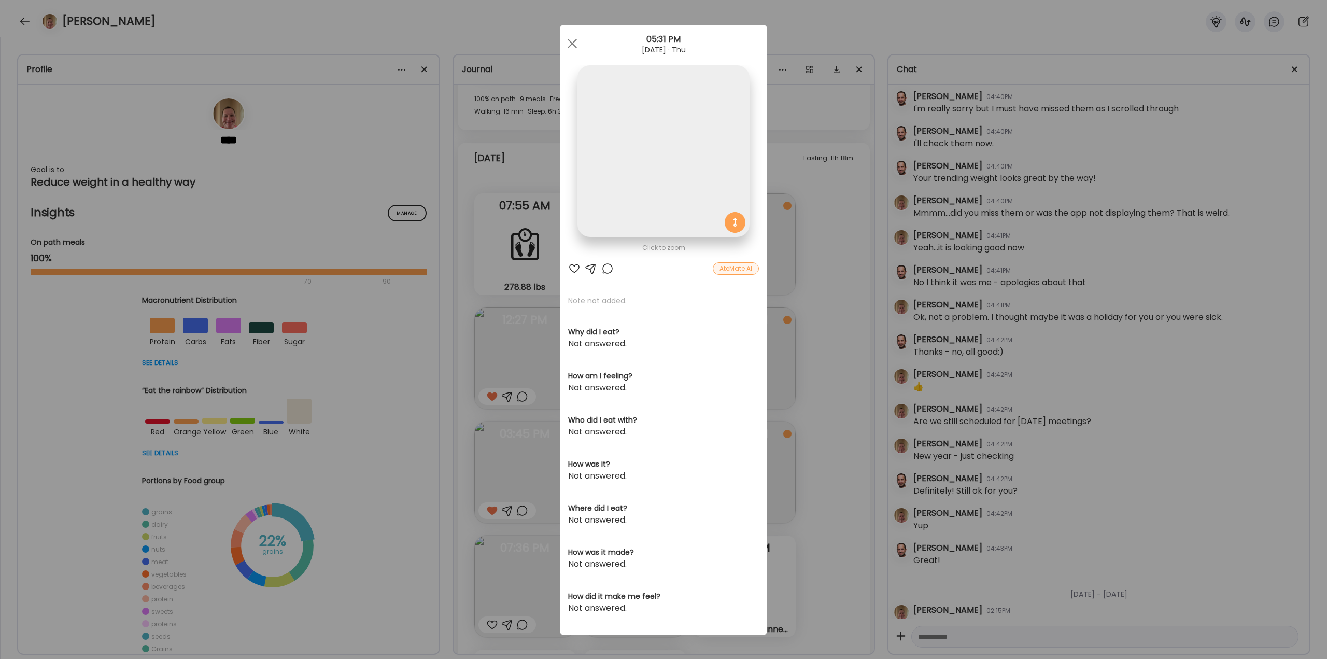
click at [854, 420] on div "Ate Coach Dashboard Wahoo! It’s official Take a moment to set up your Coach Pro…" at bounding box center [663, 329] width 1327 height 659
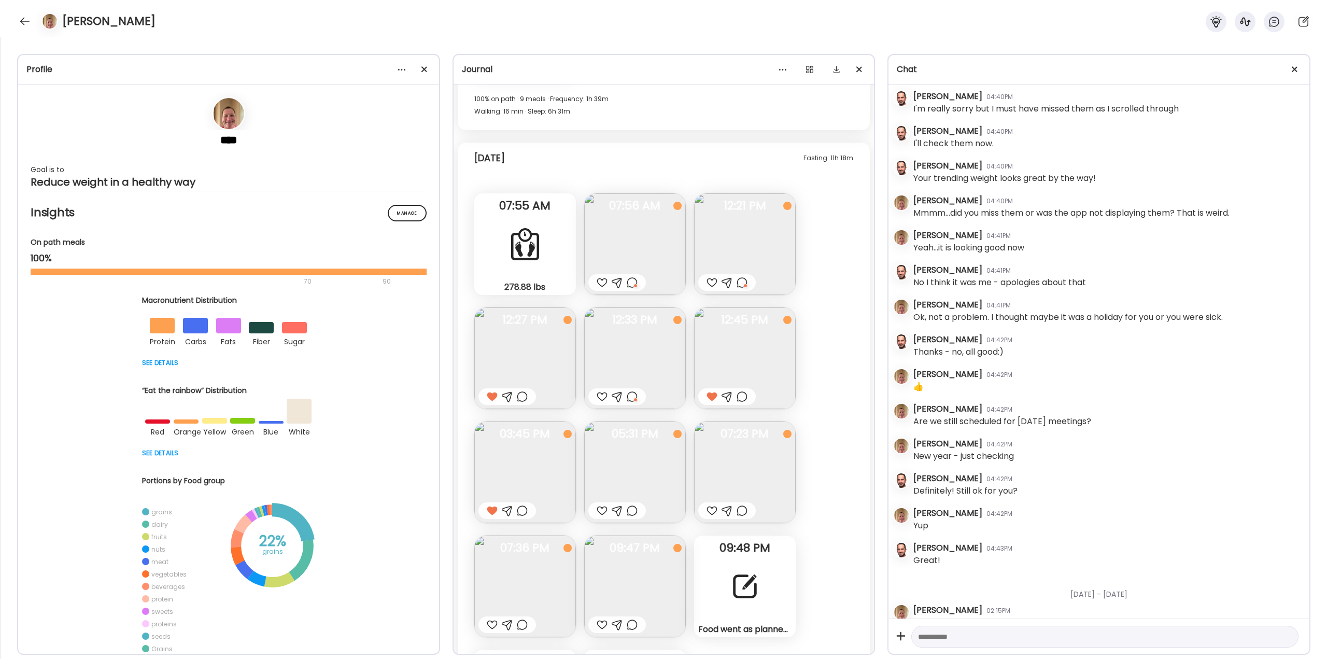
click at [597, 508] on div at bounding box center [602, 510] width 11 height 12
click at [520, 578] on img at bounding box center [525, 586] width 102 height 102
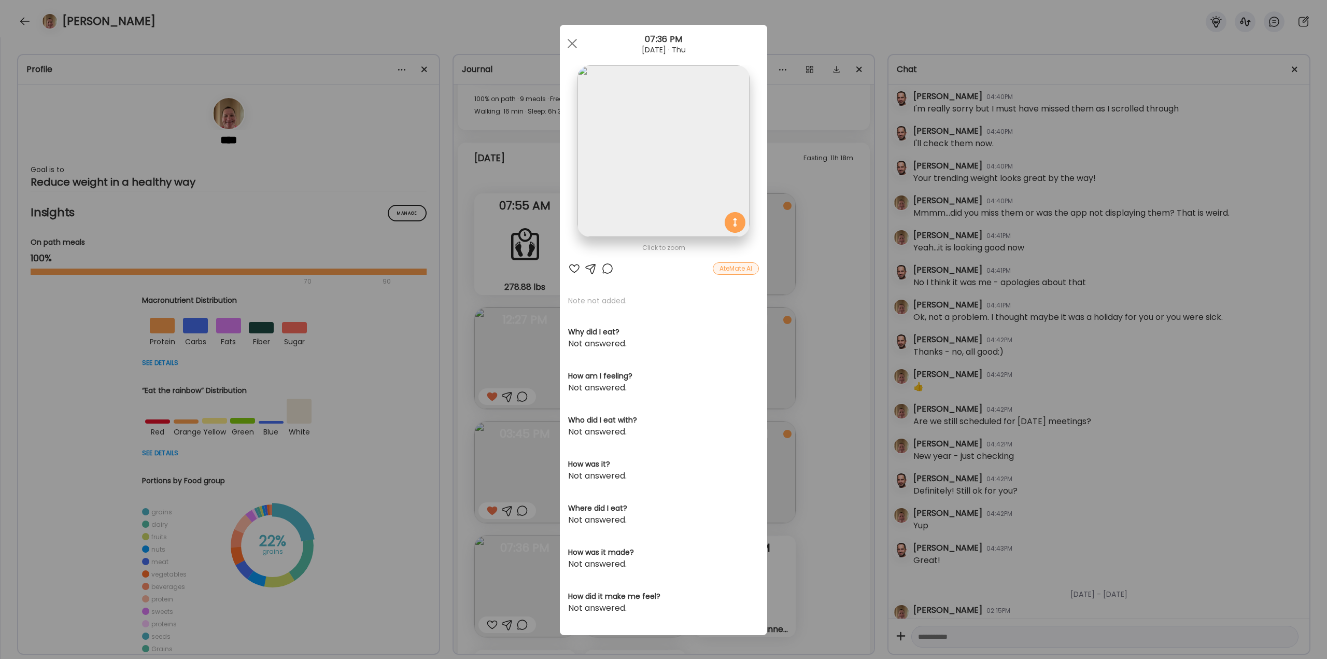
click at [798, 313] on div "Ate Coach Dashboard Wahoo! It’s official Take a moment to set up your Coach Pro…" at bounding box center [663, 329] width 1327 height 659
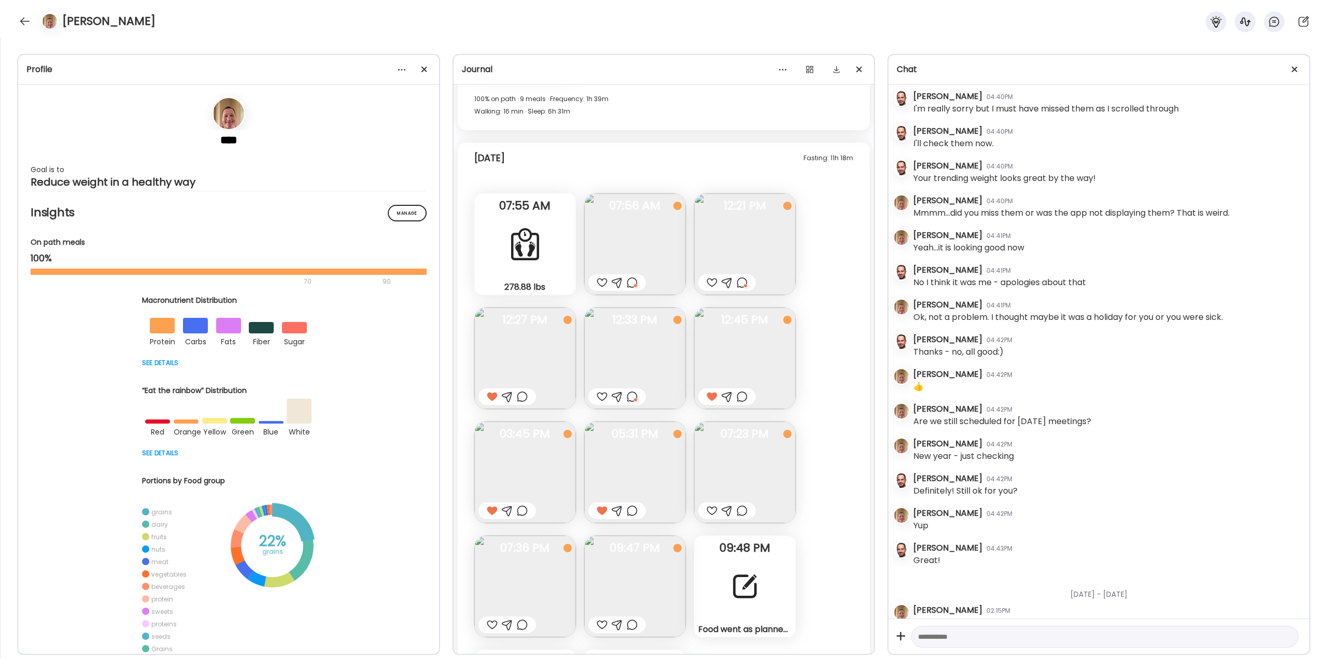
click at [725, 458] on img at bounding box center [745, 472] width 102 height 102
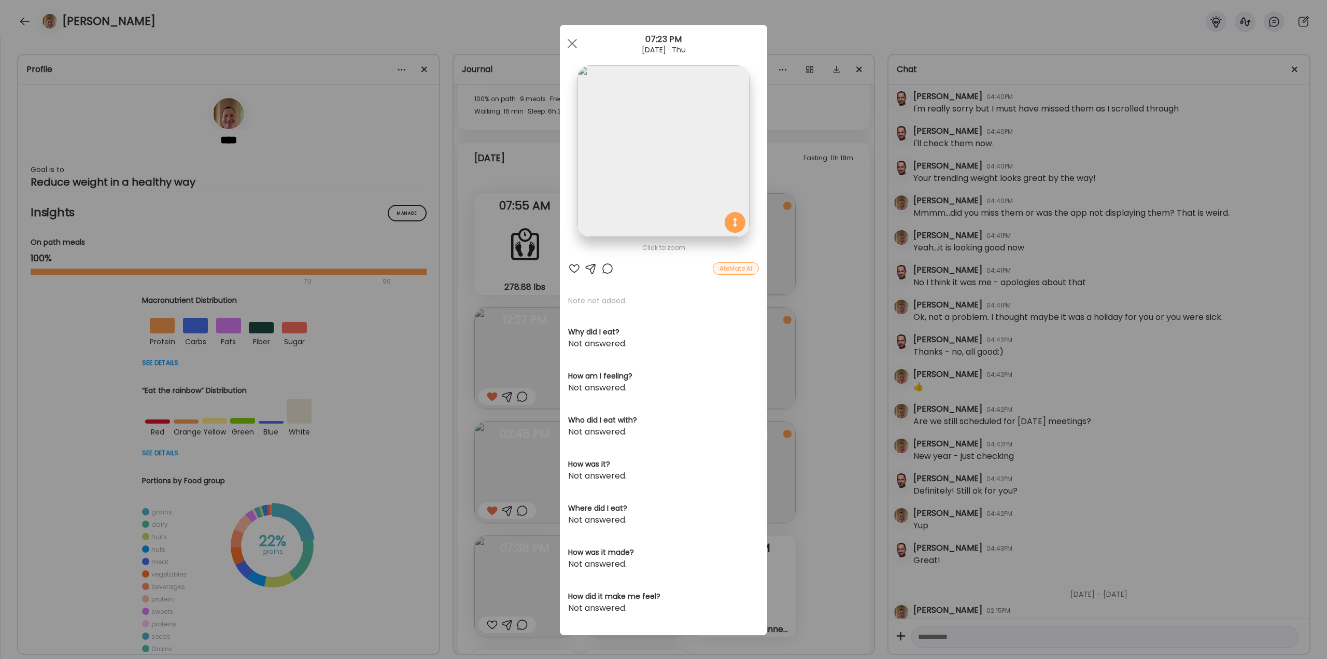
click at [826, 382] on div "Ate Coach Dashboard Wahoo! It’s official Take a moment to set up your Coach Pro…" at bounding box center [663, 329] width 1327 height 659
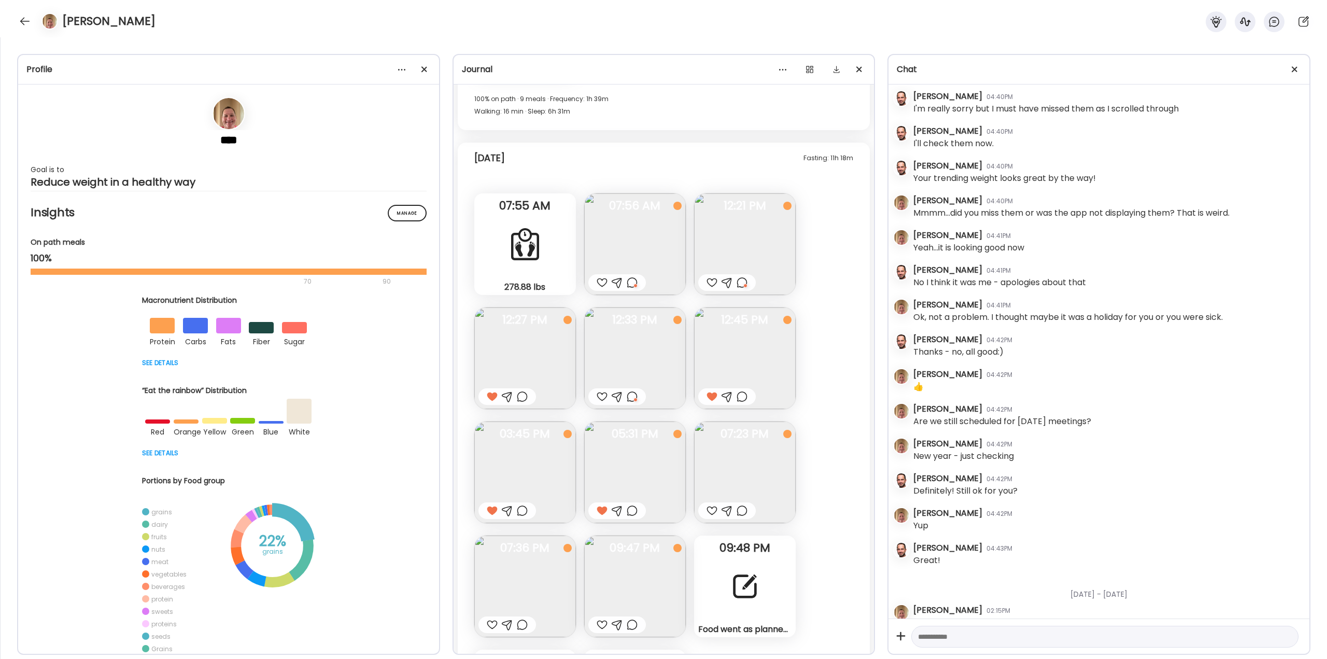
click at [742, 508] on div at bounding box center [742, 510] width 11 height 12
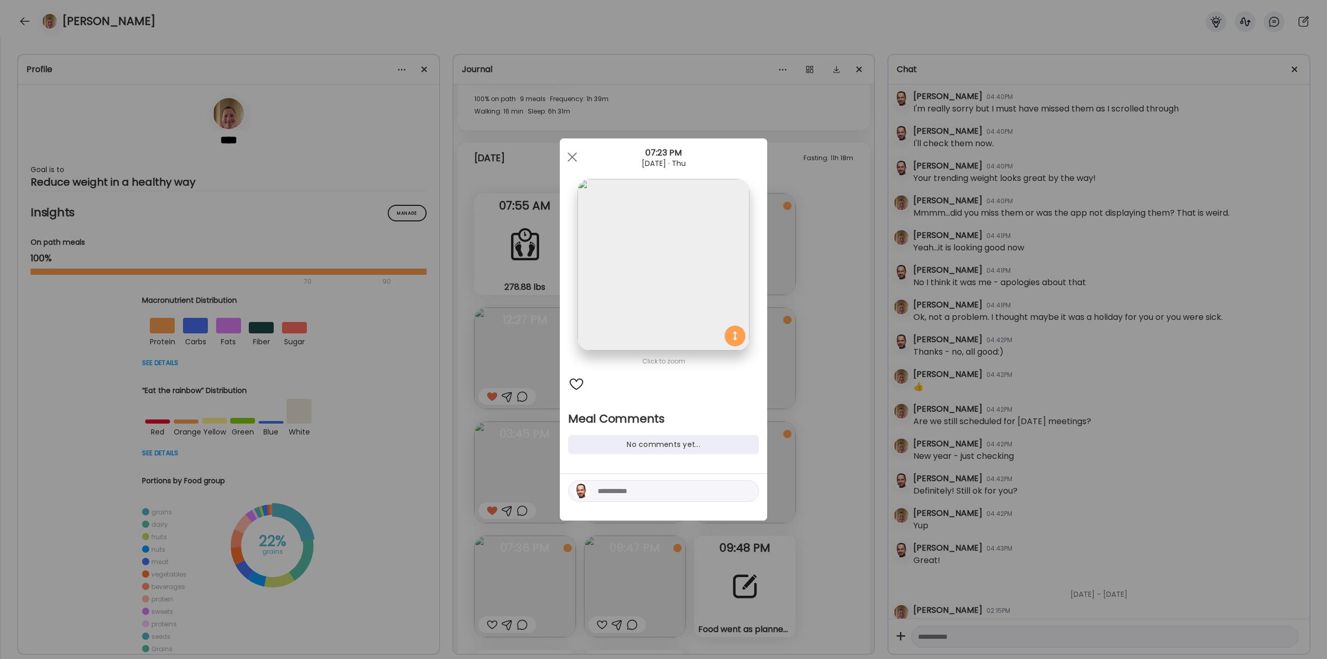
click at [645, 493] on textarea at bounding box center [668, 491] width 140 height 12
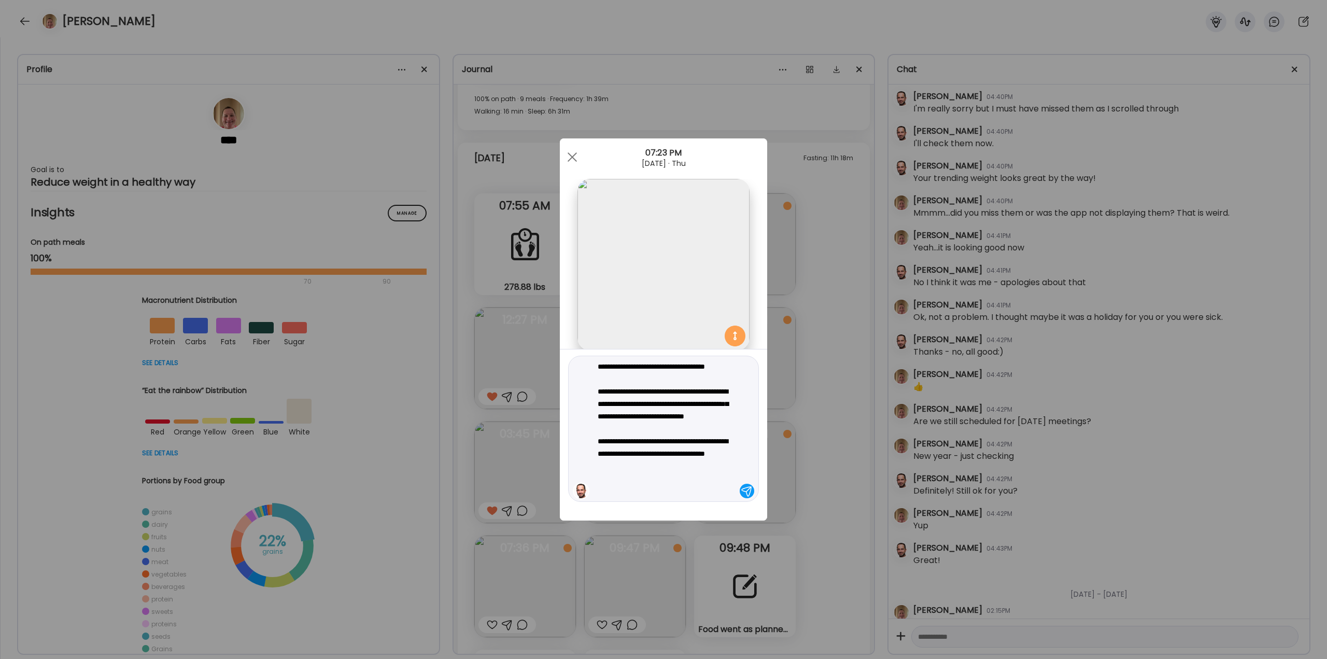
type textarea "**********"
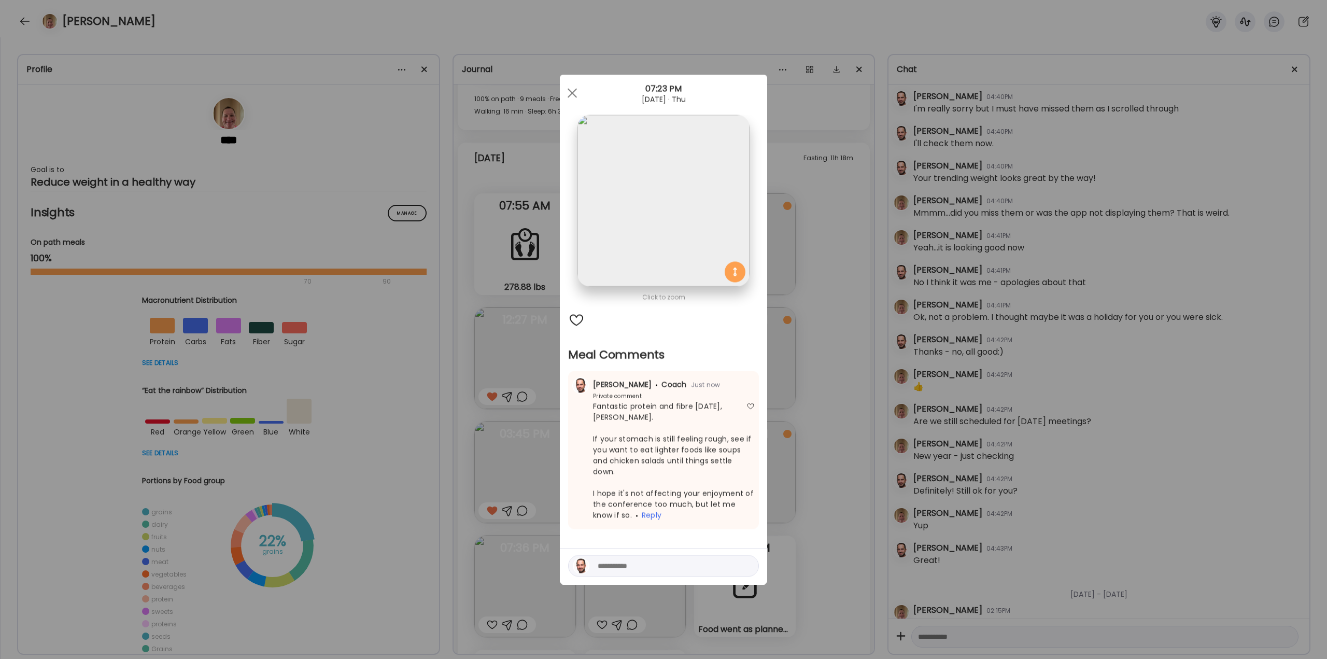
click at [854, 455] on div "Ate Coach Dashboard Wahoo! It’s official Take a moment to set up your Coach Pro…" at bounding box center [663, 329] width 1327 height 659
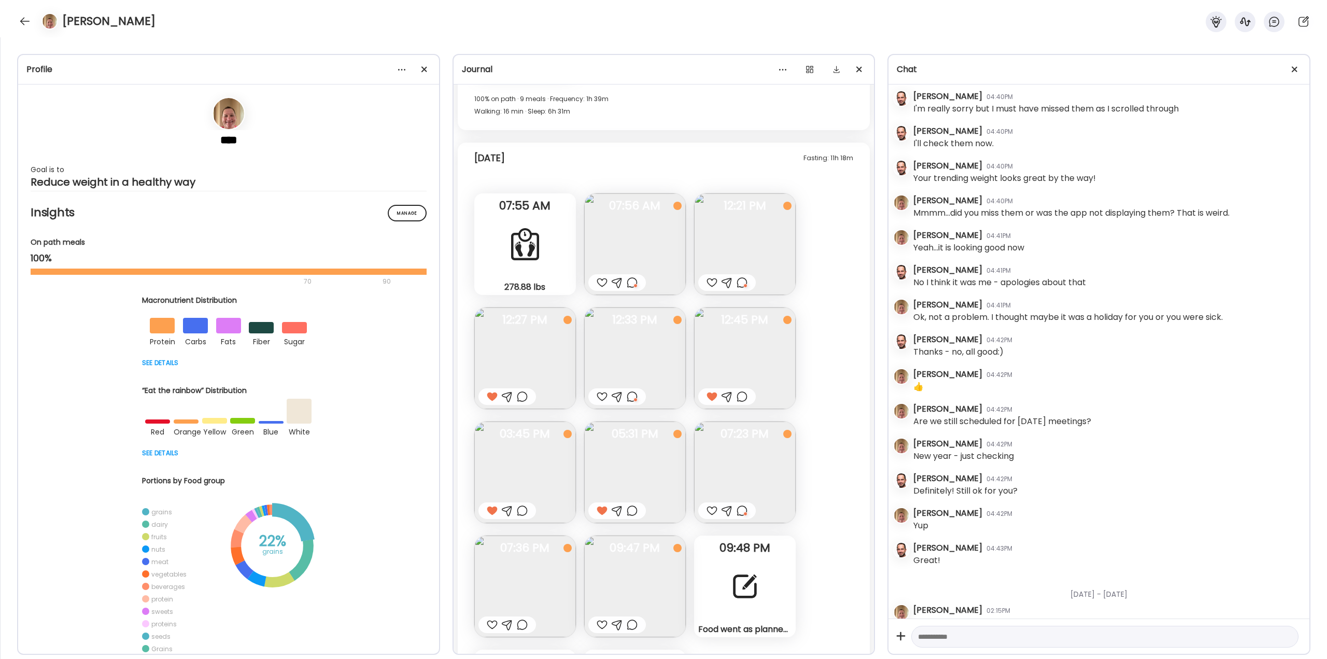
click at [715, 510] on div at bounding box center [711, 510] width 11 height 12
click at [489, 620] on div at bounding box center [492, 624] width 11 height 12
click at [605, 620] on div at bounding box center [602, 624] width 11 height 12
click at [27, 17] on div at bounding box center [25, 21] width 17 height 17
